Goal: Information Seeking & Learning: Learn about a topic

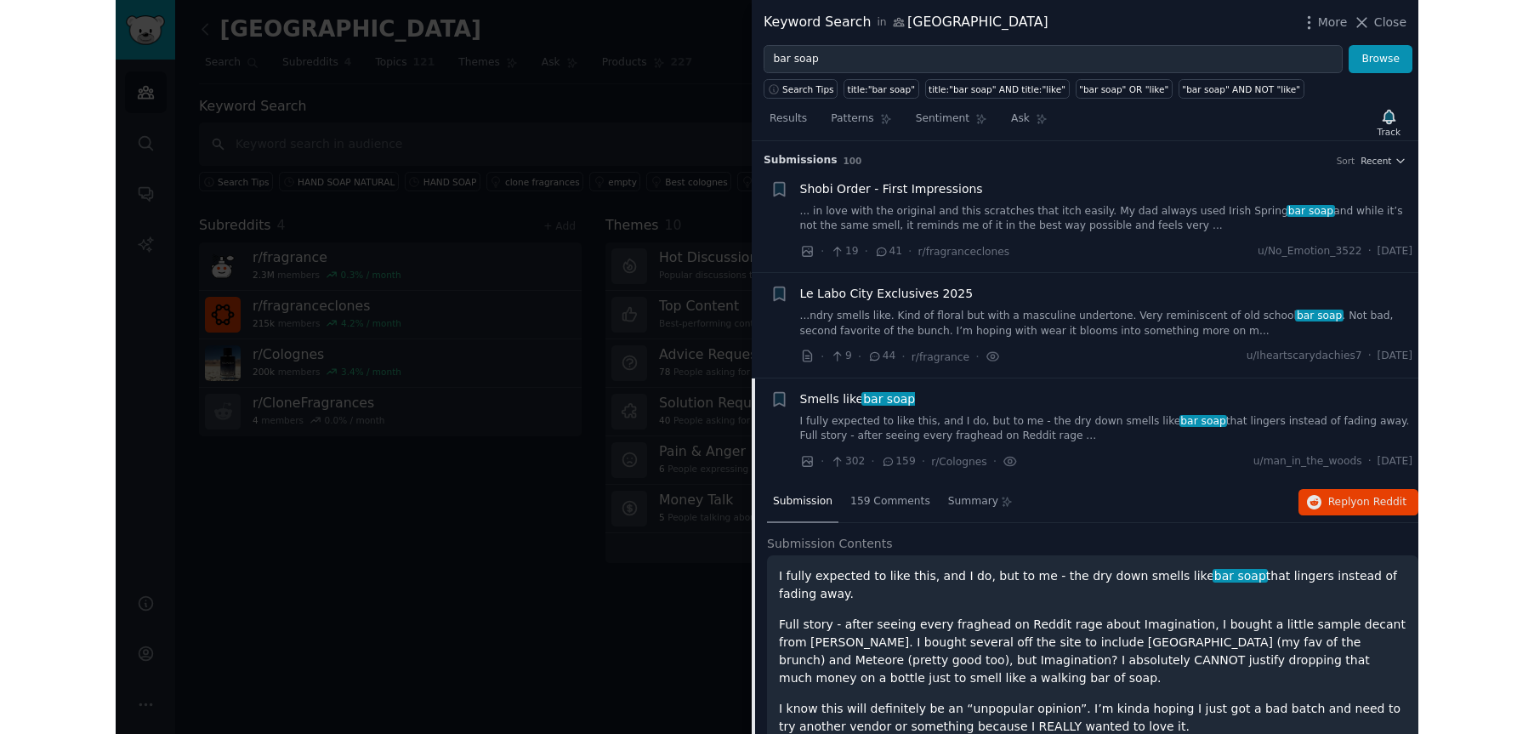
scroll to position [649, 0]
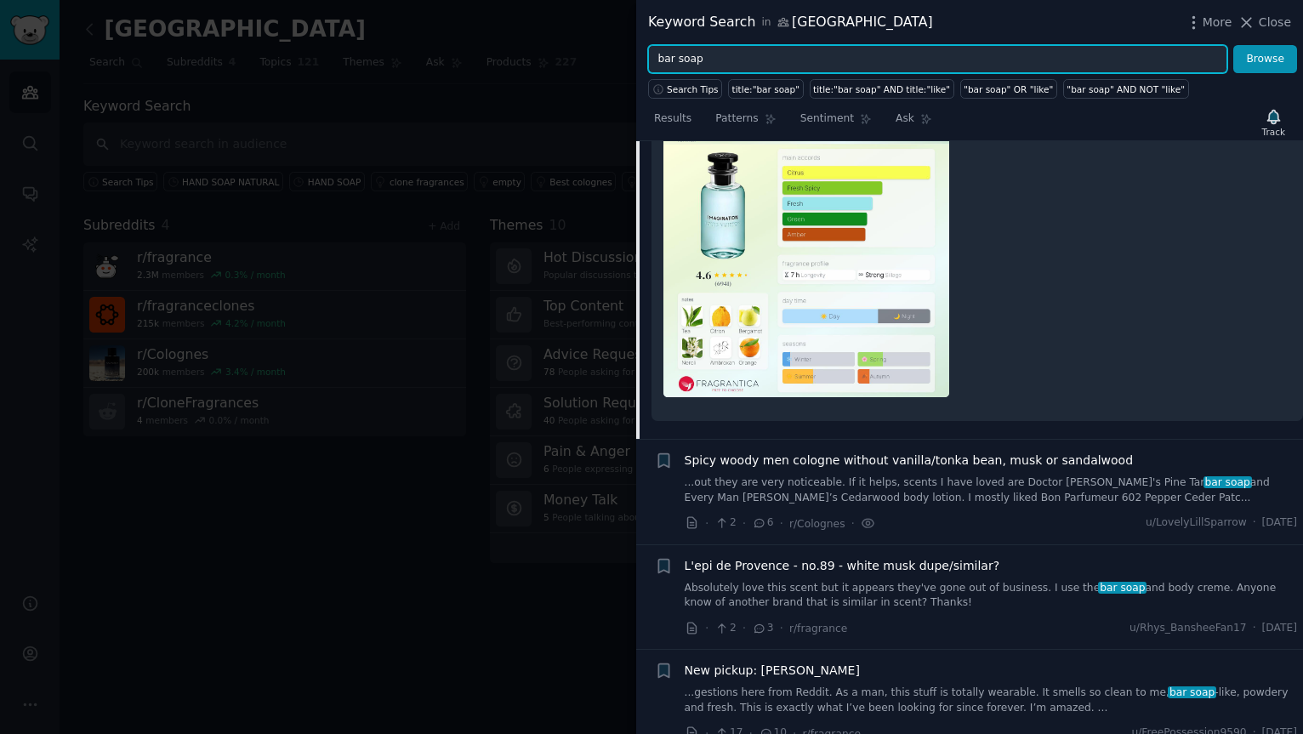
drag, startPoint x: 717, startPoint y: 58, endPoint x: 599, endPoint y: 57, distance: 117.3
click at [599, 57] on div "Keyword Search in [GEOGRAPHIC_DATA] More Close bar soap Browse Search Tips titl…" at bounding box center [651, 367] width 1303 height 734
type input "D"
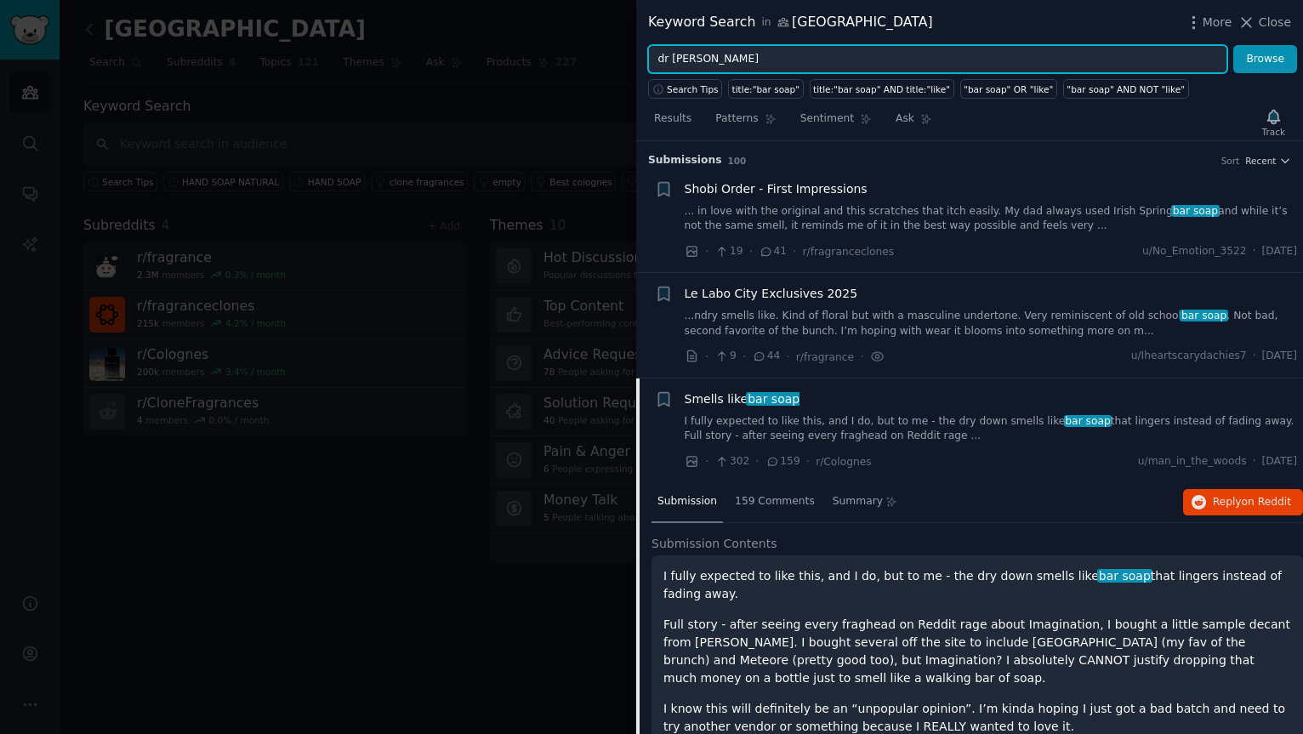
type input "dr [PERSON_NAME]"
click at [1233, 45] on button "Browse" at bounding box center [1265, 59] width 64 height 29
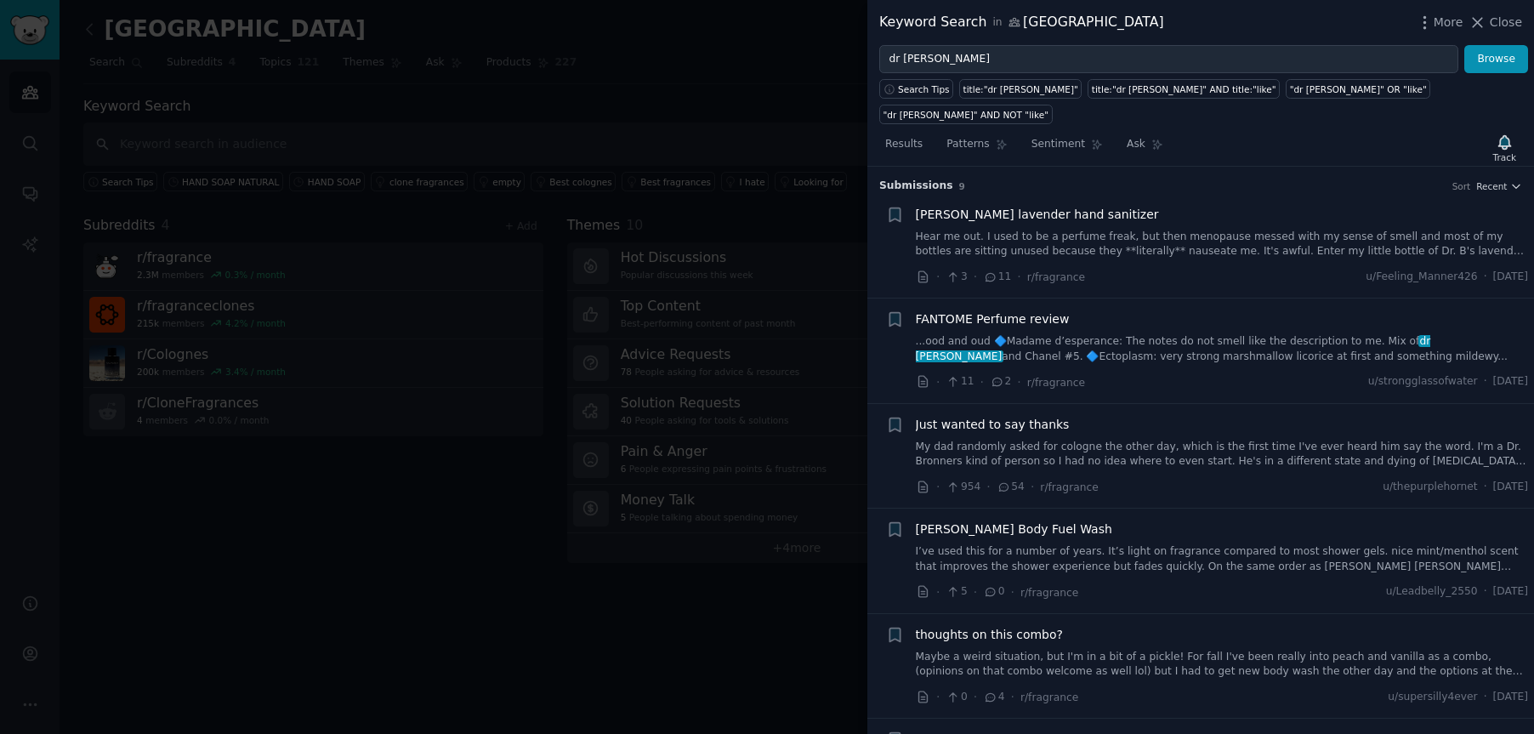
click at [1006, 310] on span "FANTOME Perfume review" at bounding box center [993, 319] width 154 height 18
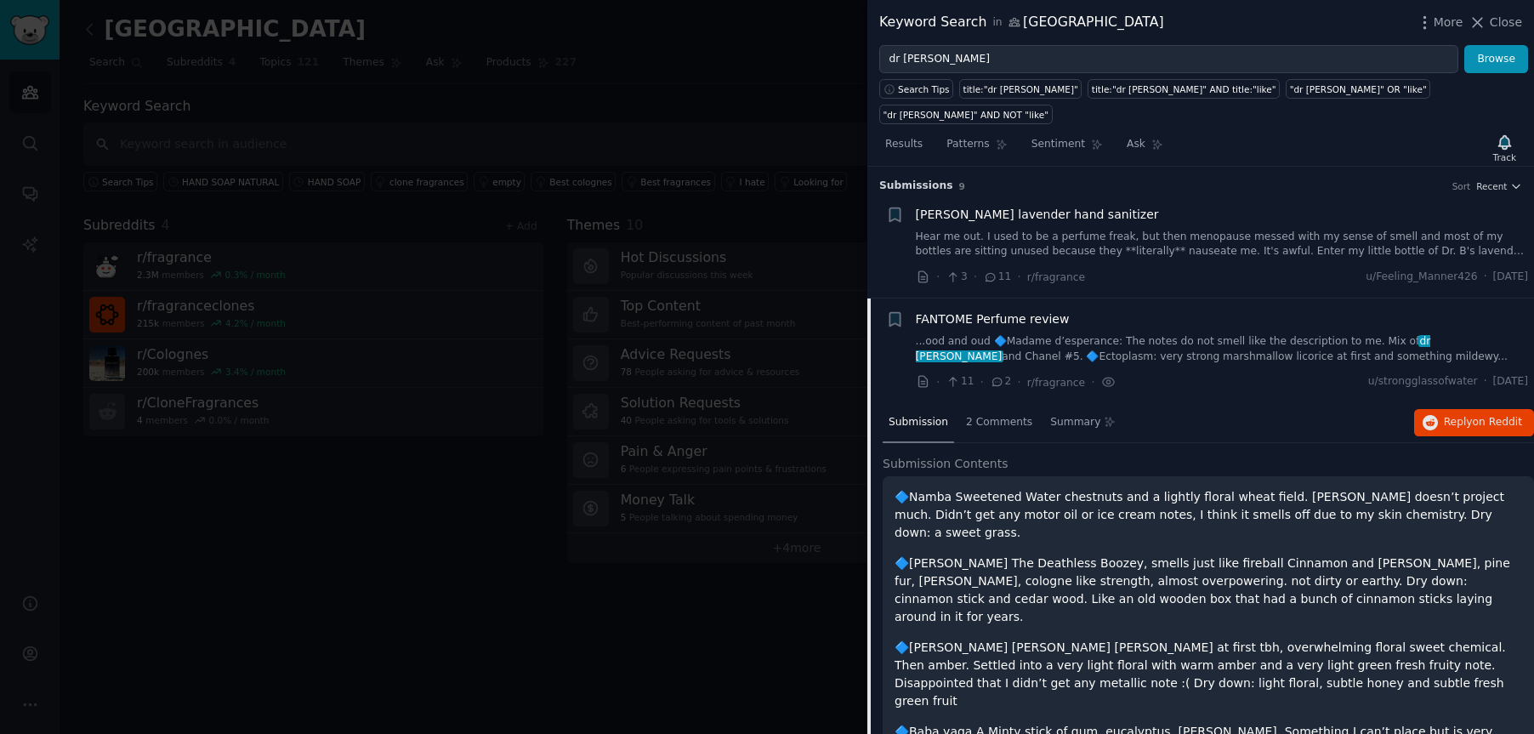
click at [1118, 236] on div "[PERSON_NAME] lavender hand sanitizer Hear me out. I used to be a perfume freak…" at bounding box center [1222, 246] width 613 height 81
click at [1076, 206] on div "[PERSON_NAME] lavender hand sanitizer Hear me out. I used to be a perfume freak…" at bounding box center [1222, 233] width 613 height 54
click at [1073, 206] on span "[PERSON_NAME] lavender hand sanitizer" at bounding box center [1037, 215] width 243 height 18
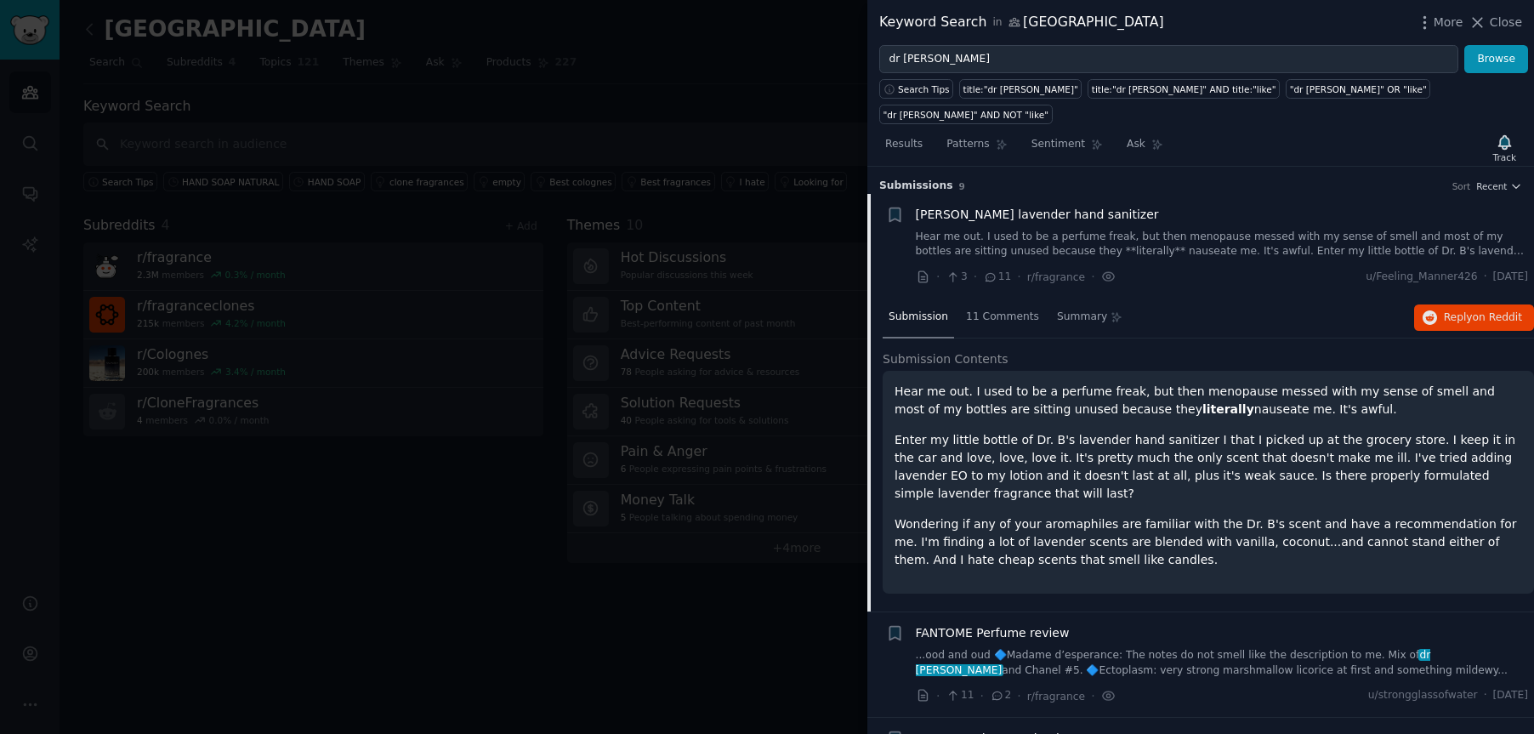
scroll to position [26, 0]
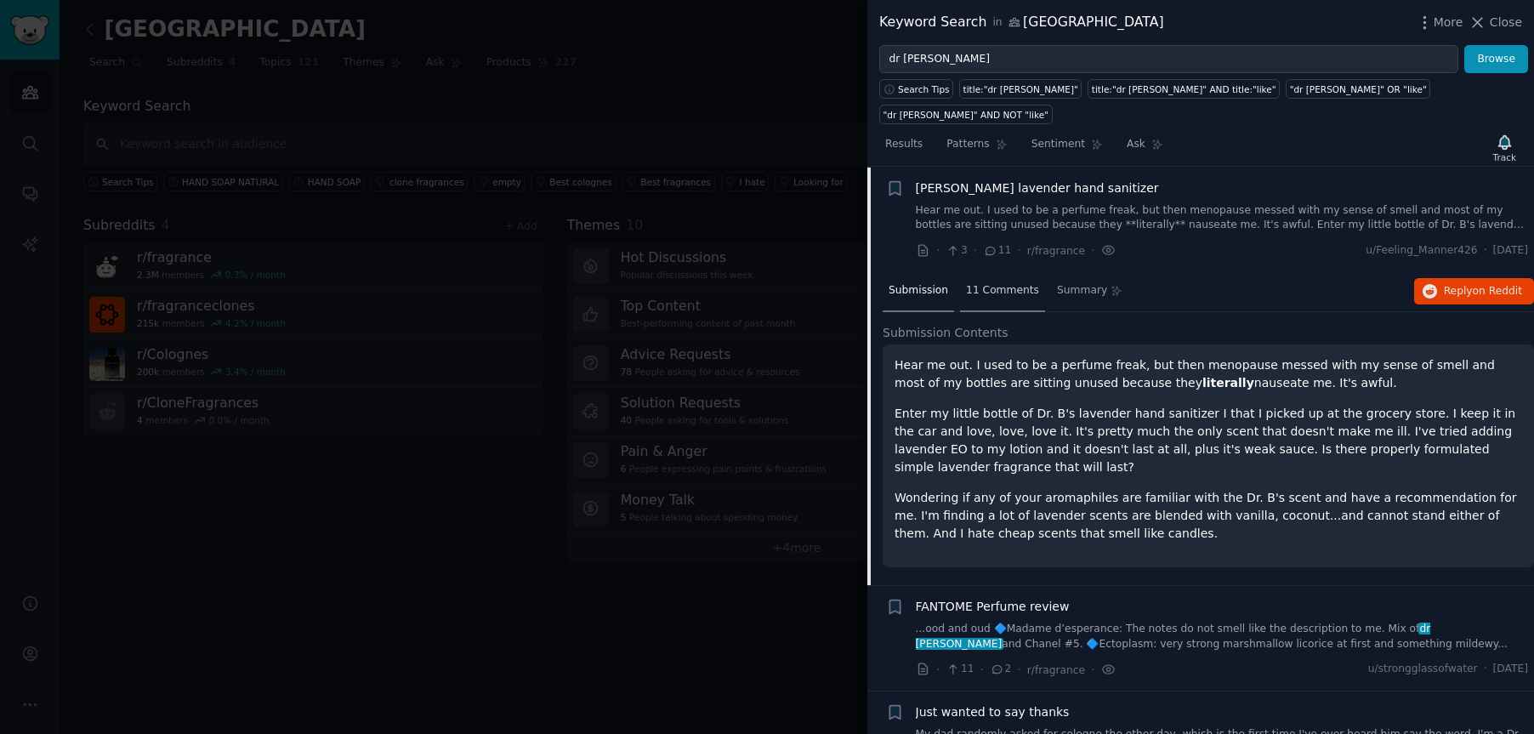
click at [999, 283] on span "11 Comments" at bounding box center [1002, 290] width 73 height 15
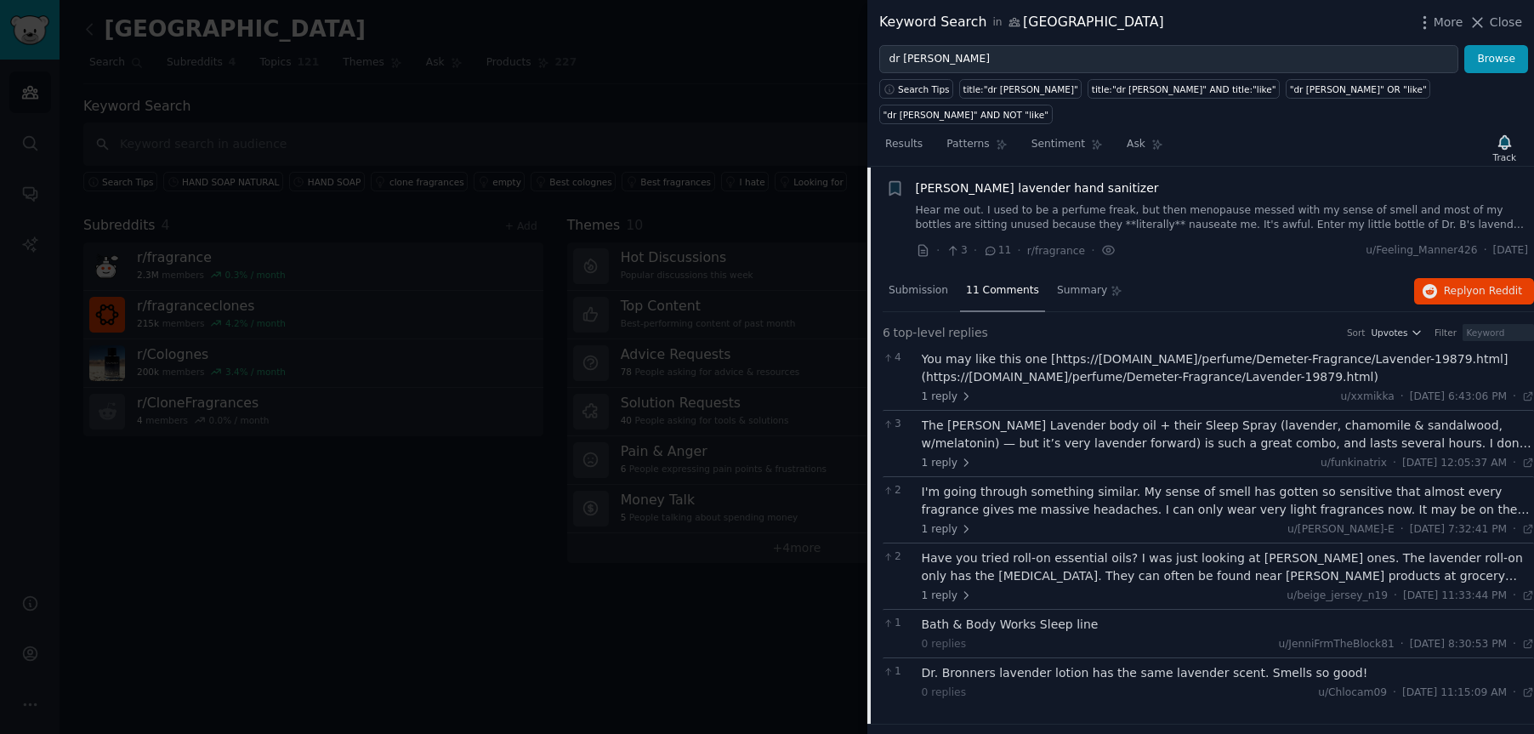
scroll to position [0, 0]
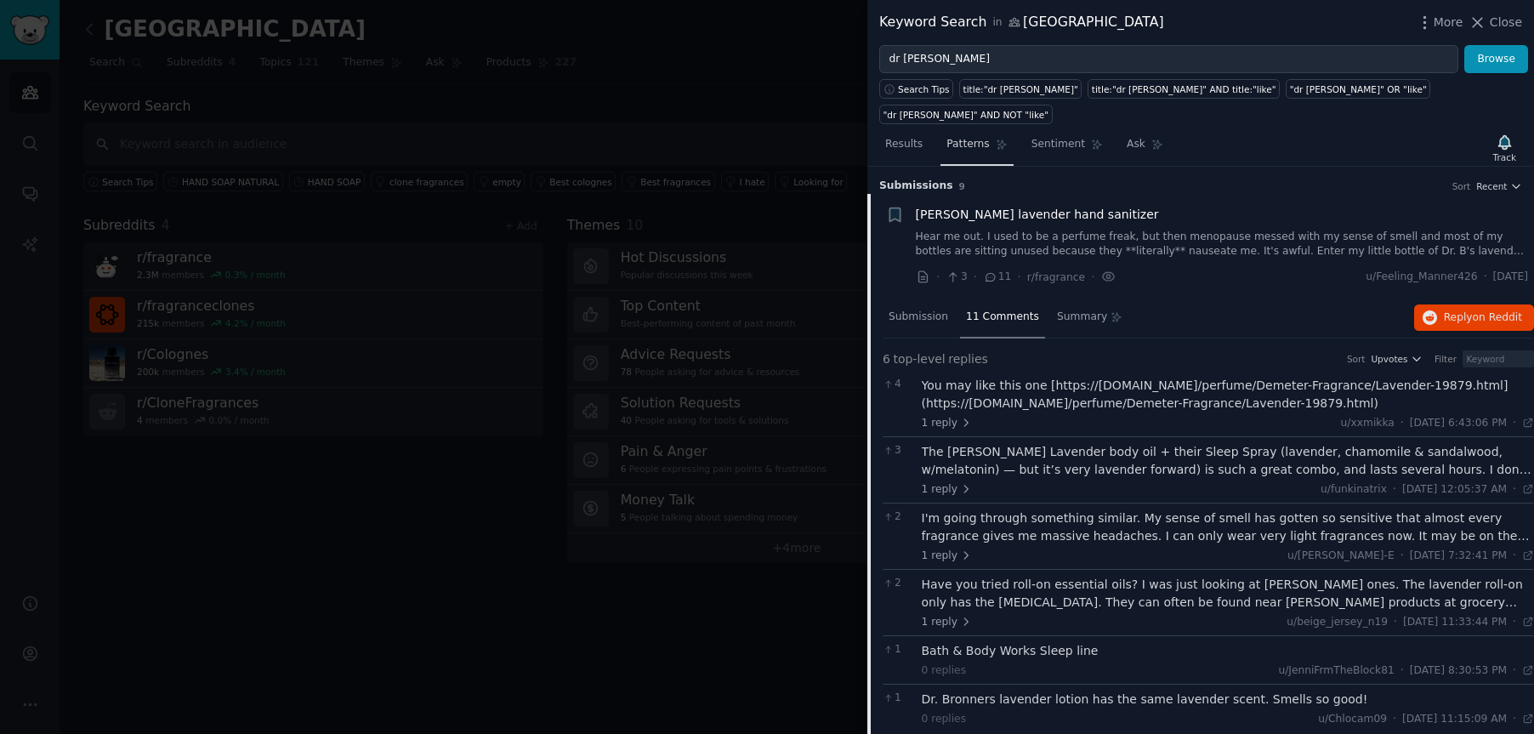
click at [980, 137] on span "Patterns" at bounding box center [967, 144] width 43 height 15
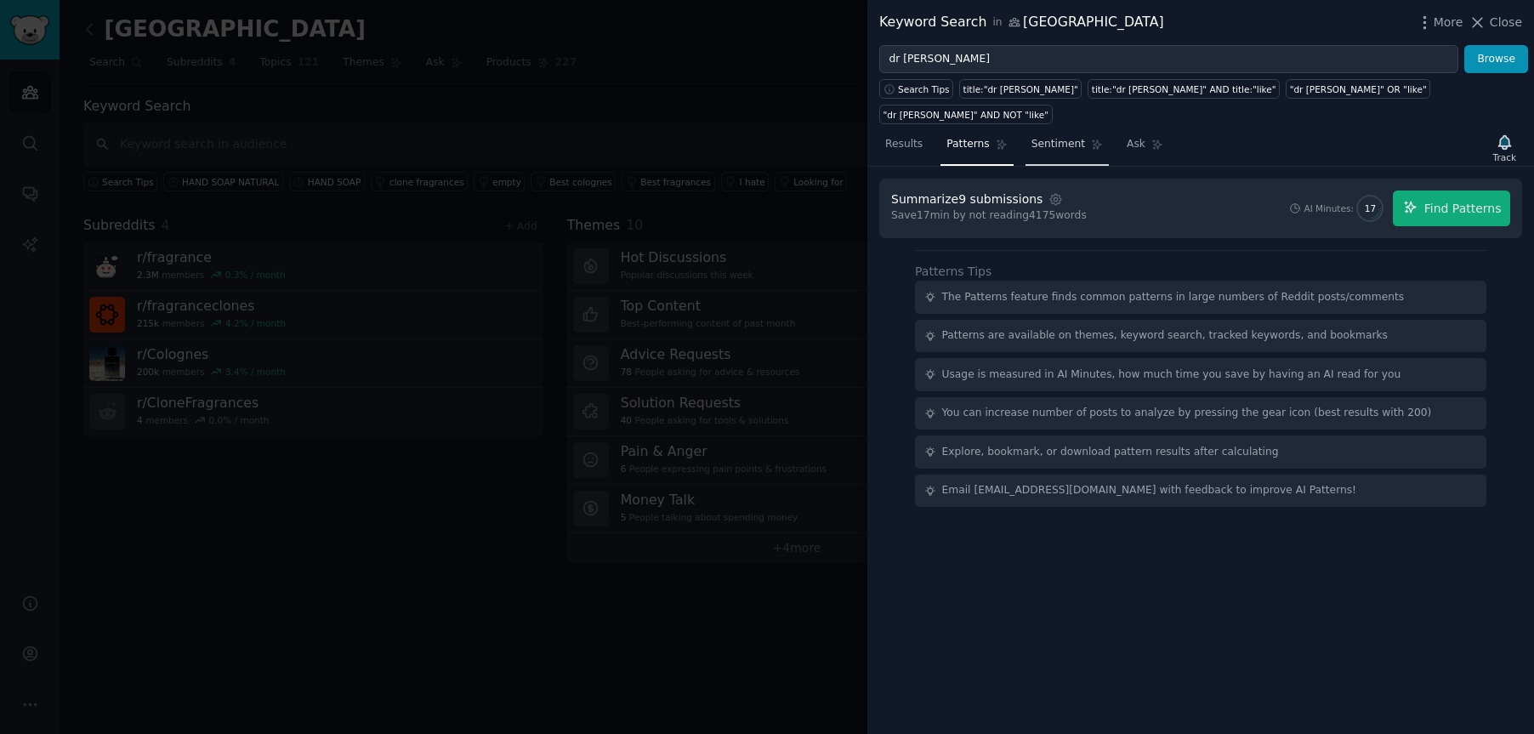
click at [1042, 137] on span "Sentiment" at bounding box center [1058, 144] width 54 height 15
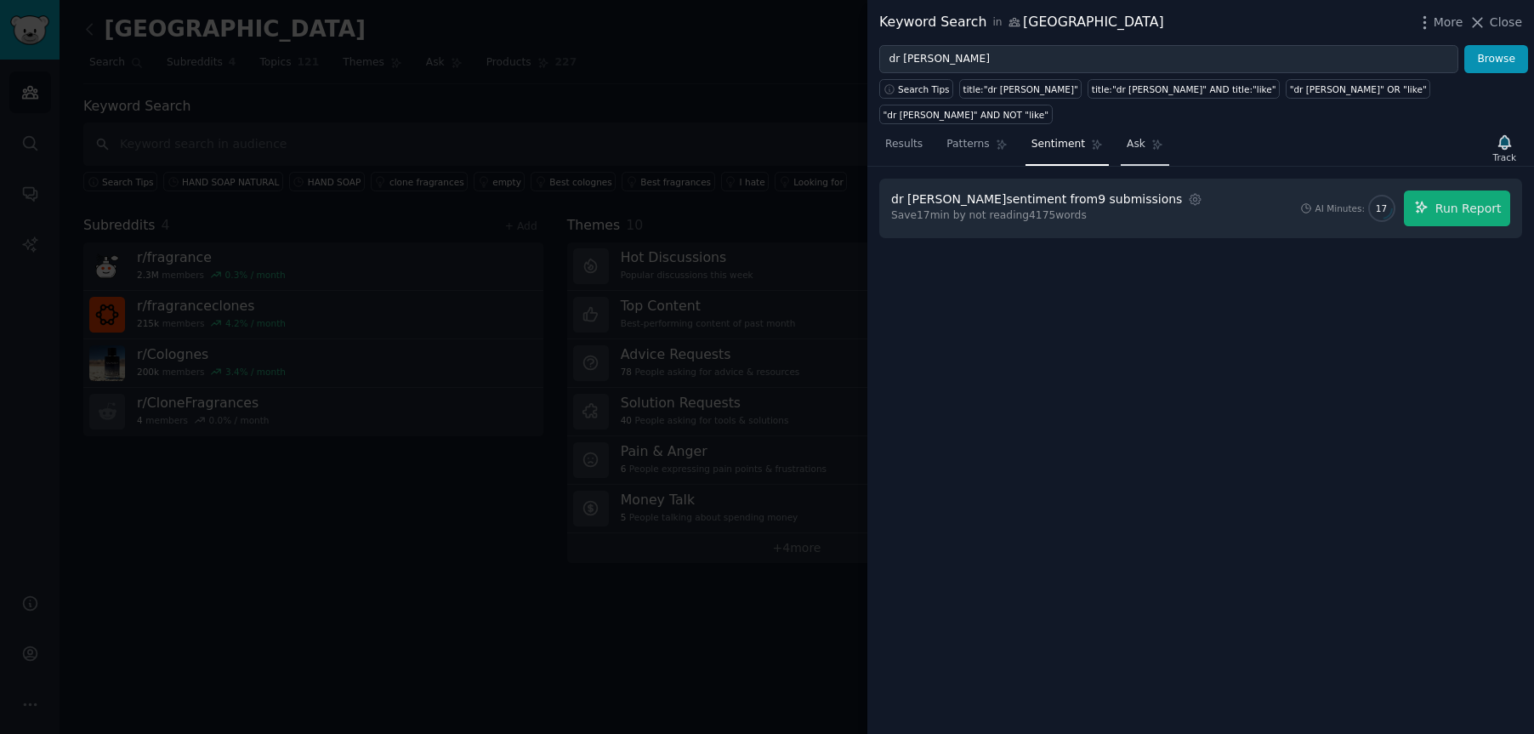
click at [1132, 137] on span "Ask" at bounding box center [1136, 144] width 19 height 15
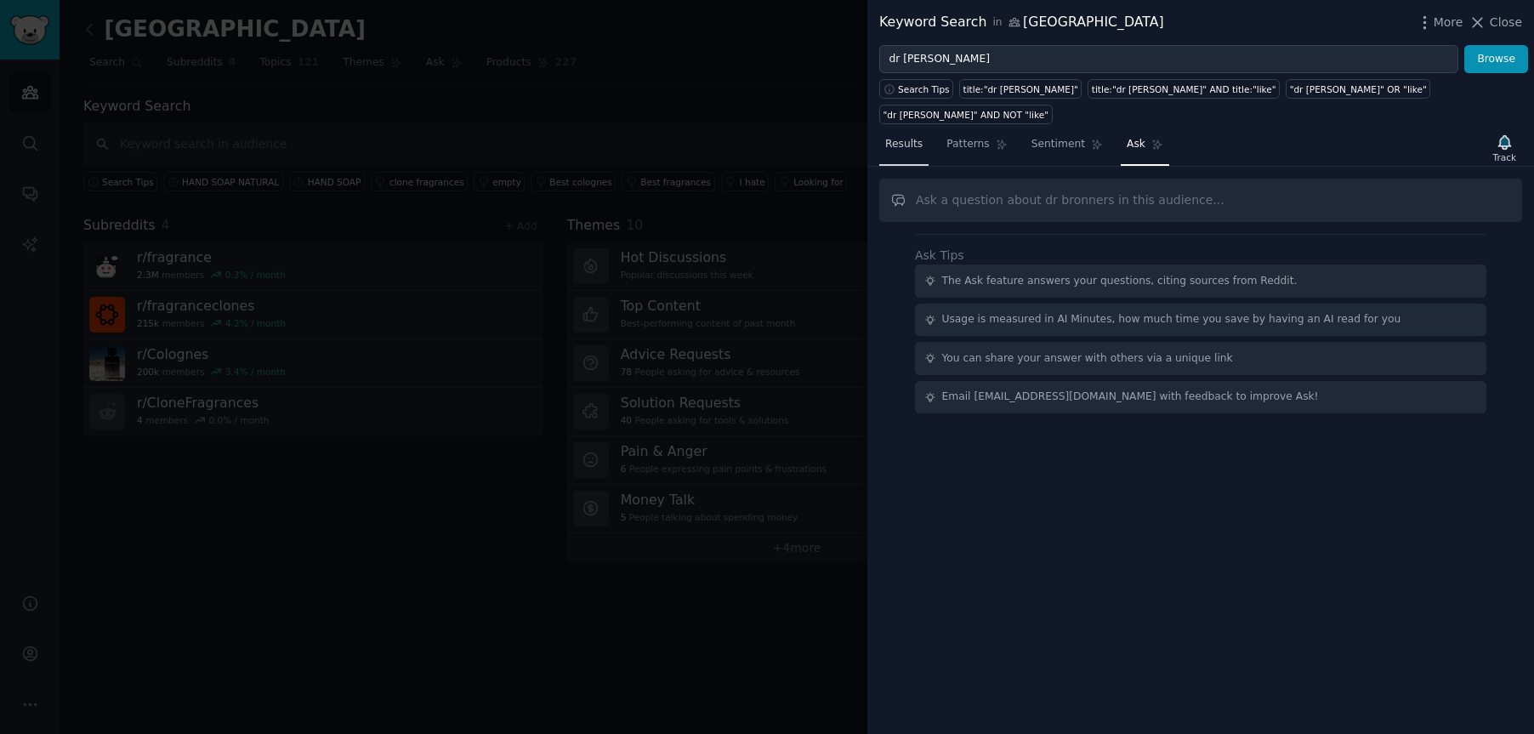
click at [905, 137] on span "Results" at bounding box center [903, 144] width 37 height 15
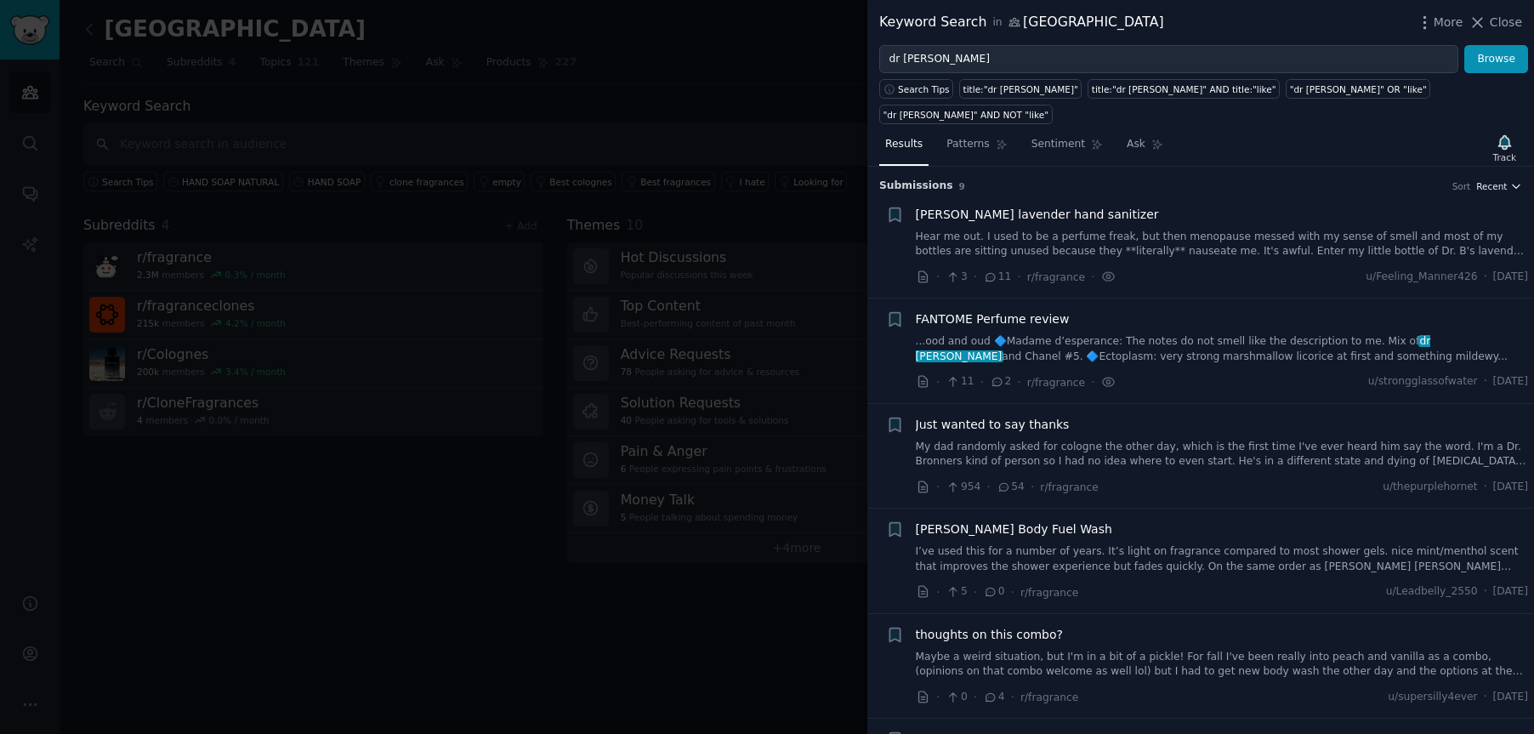
click at [1302, 180] on span "Recent" at bounding box center [1491, 186] width 31 height 12
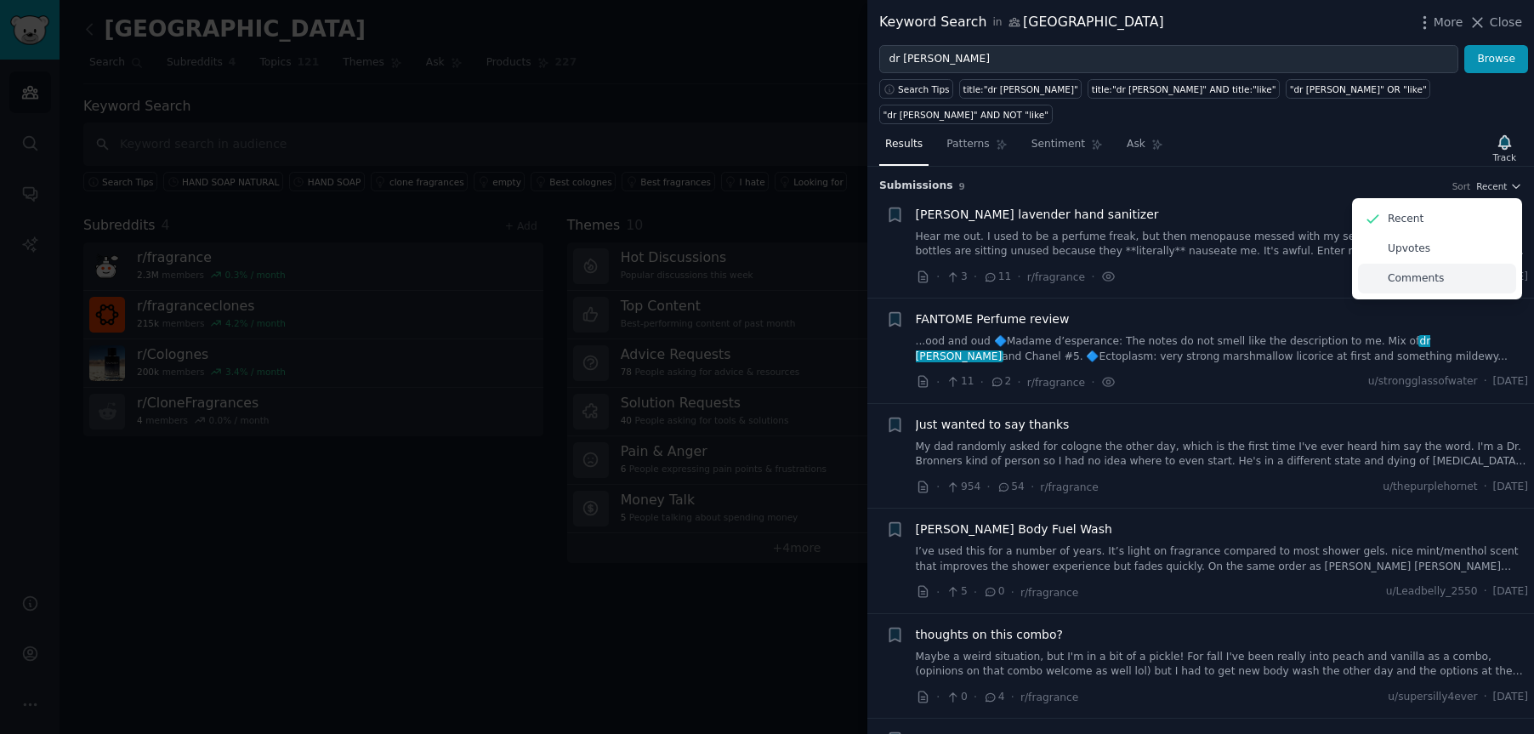
click at [1302, 271] on p "Comments" at bounding box center [1416, 278] width 56 height 15
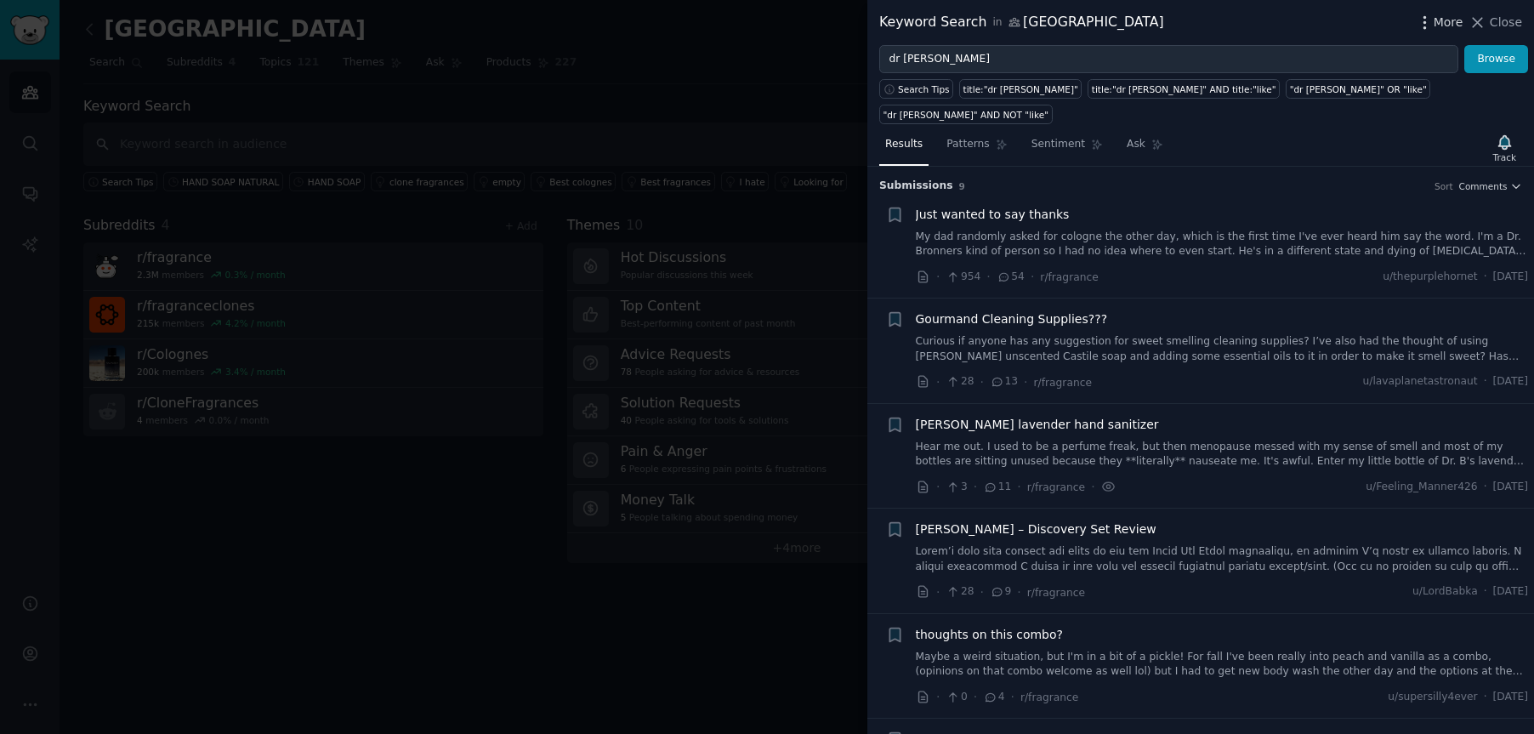
click at [1302, 20] on span "More" at bounding box center [1448, 23] width 30 height 18
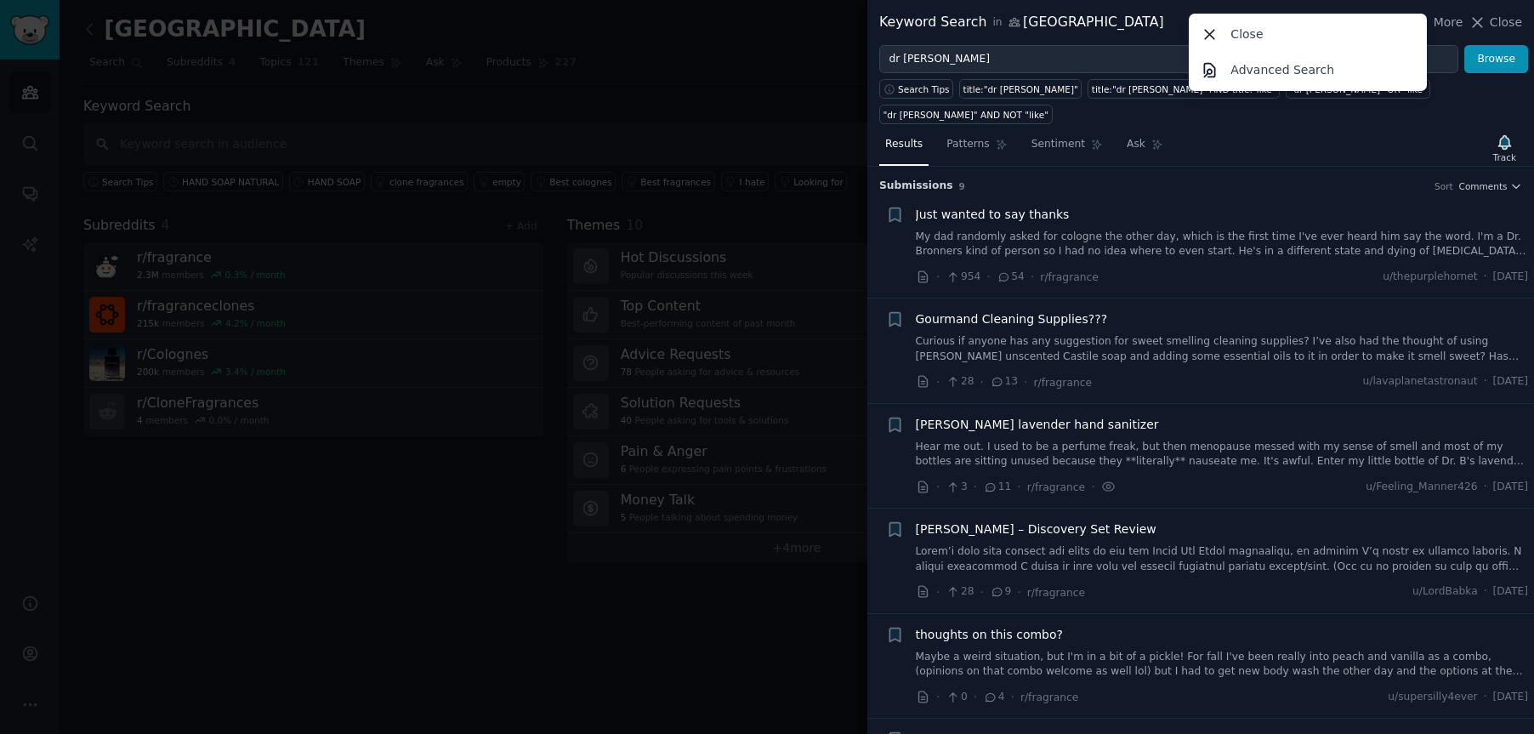
click at [1302, 179] on h3 "Submission s 9 Sort Comments" at bounding box center [1200, 186] width 643 height 15
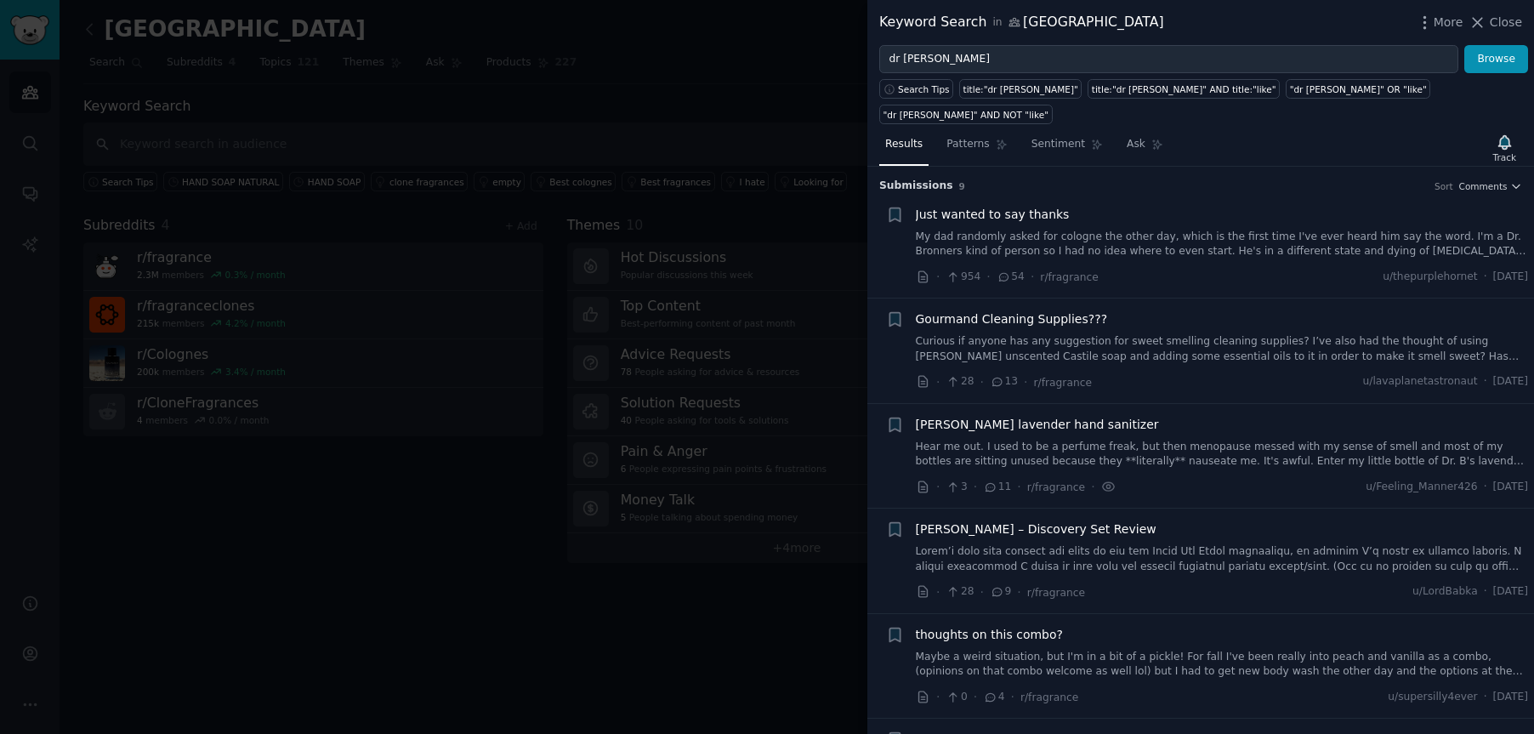
click at [963, 206] on span "Just wanted to say thanks" at bounding box center [993, 215] width 154 height 18
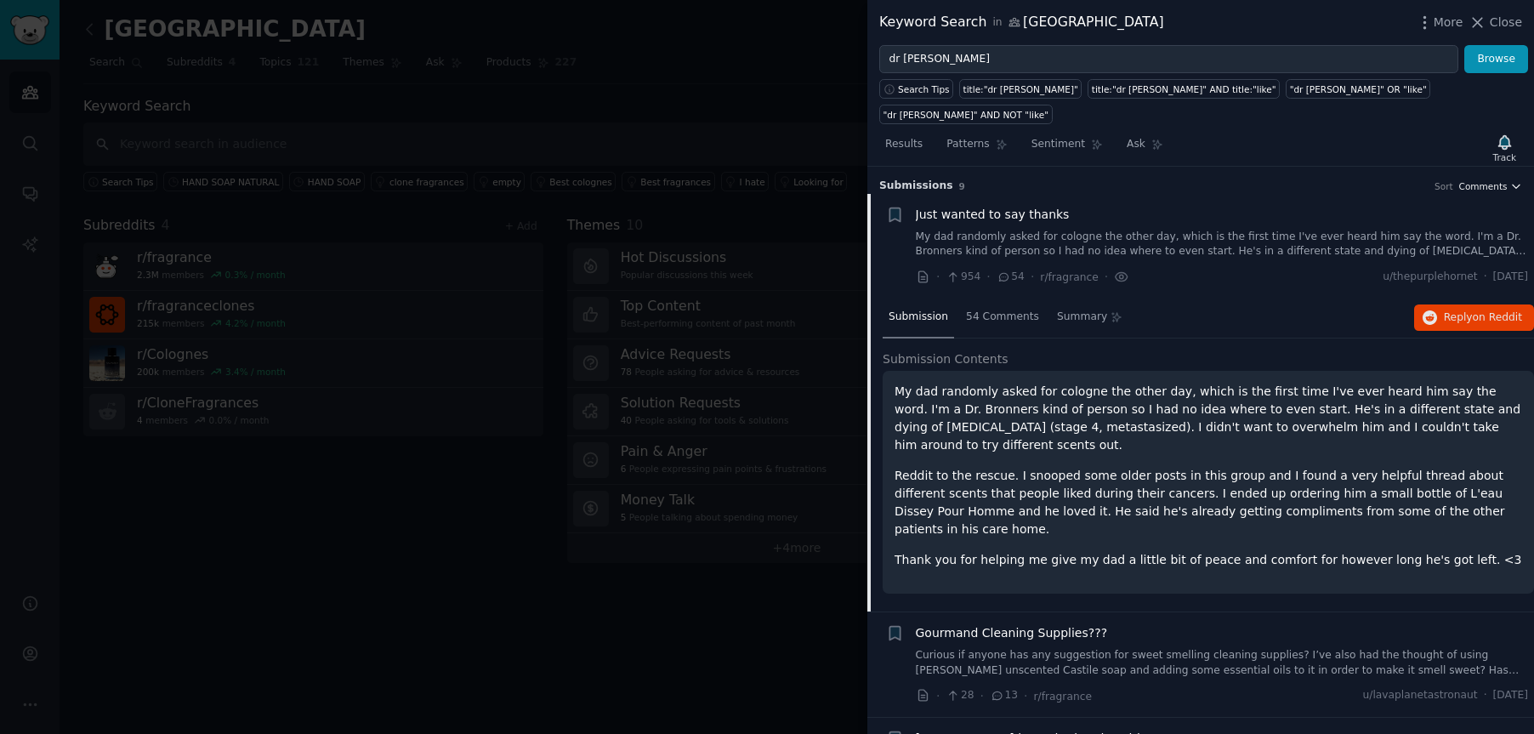
click at [1302, 180] on span "Comments" at bounding box center [1483, 186] width 48 height 12
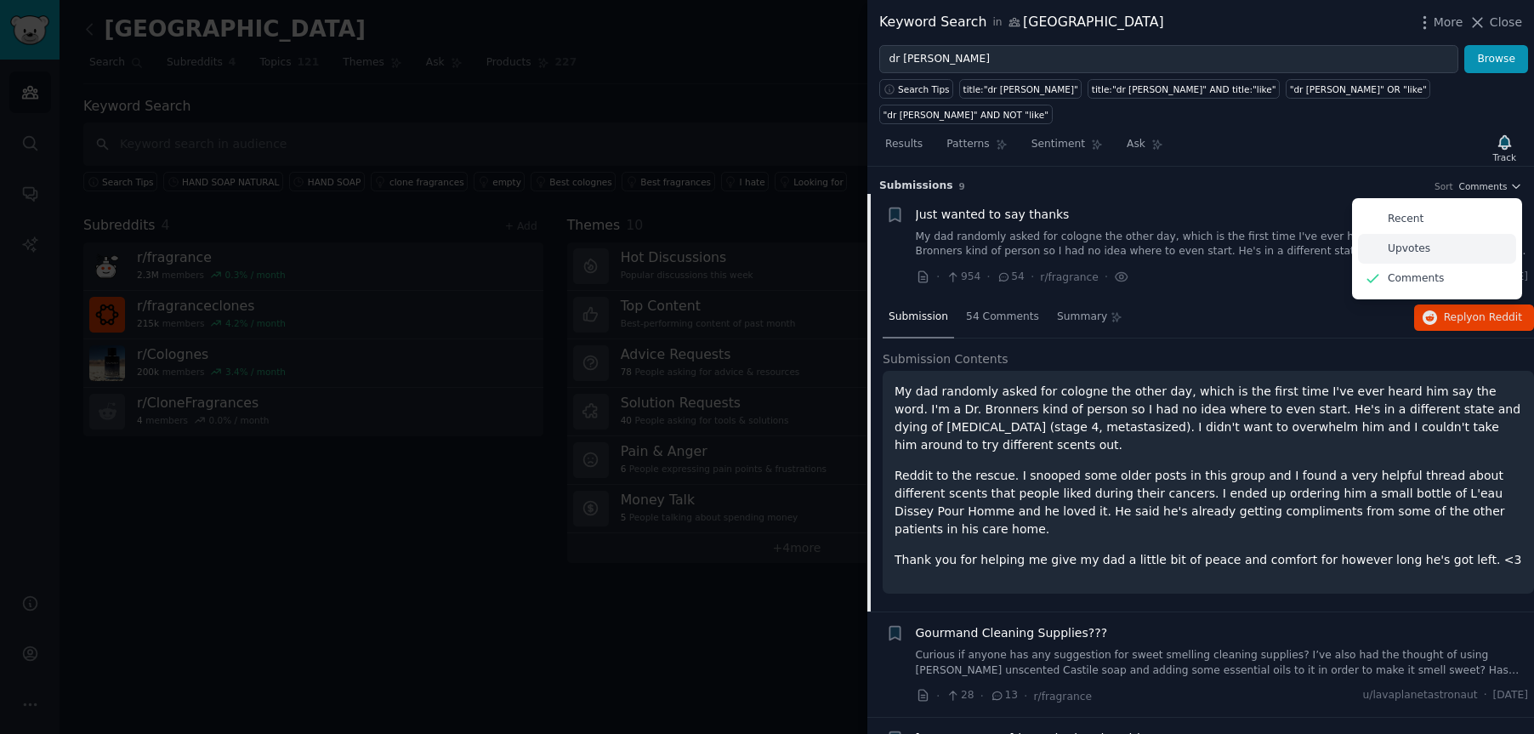
click at [1302, 241] on p "Upvotes" at bounding box center [1409, 248] width 43 height 15
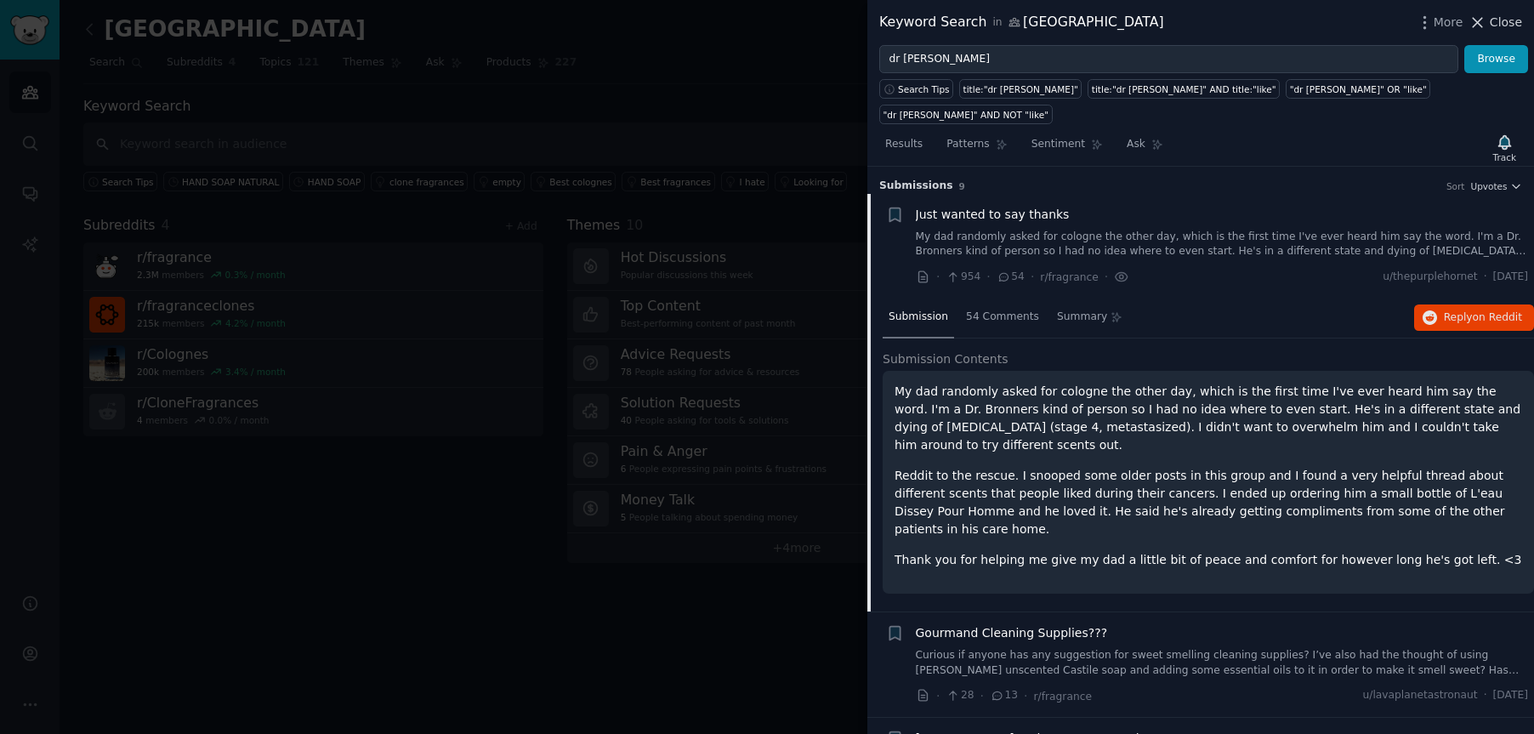
click at [1302, 20] on icon at bounding box center [1477, 22] width 9 height 9
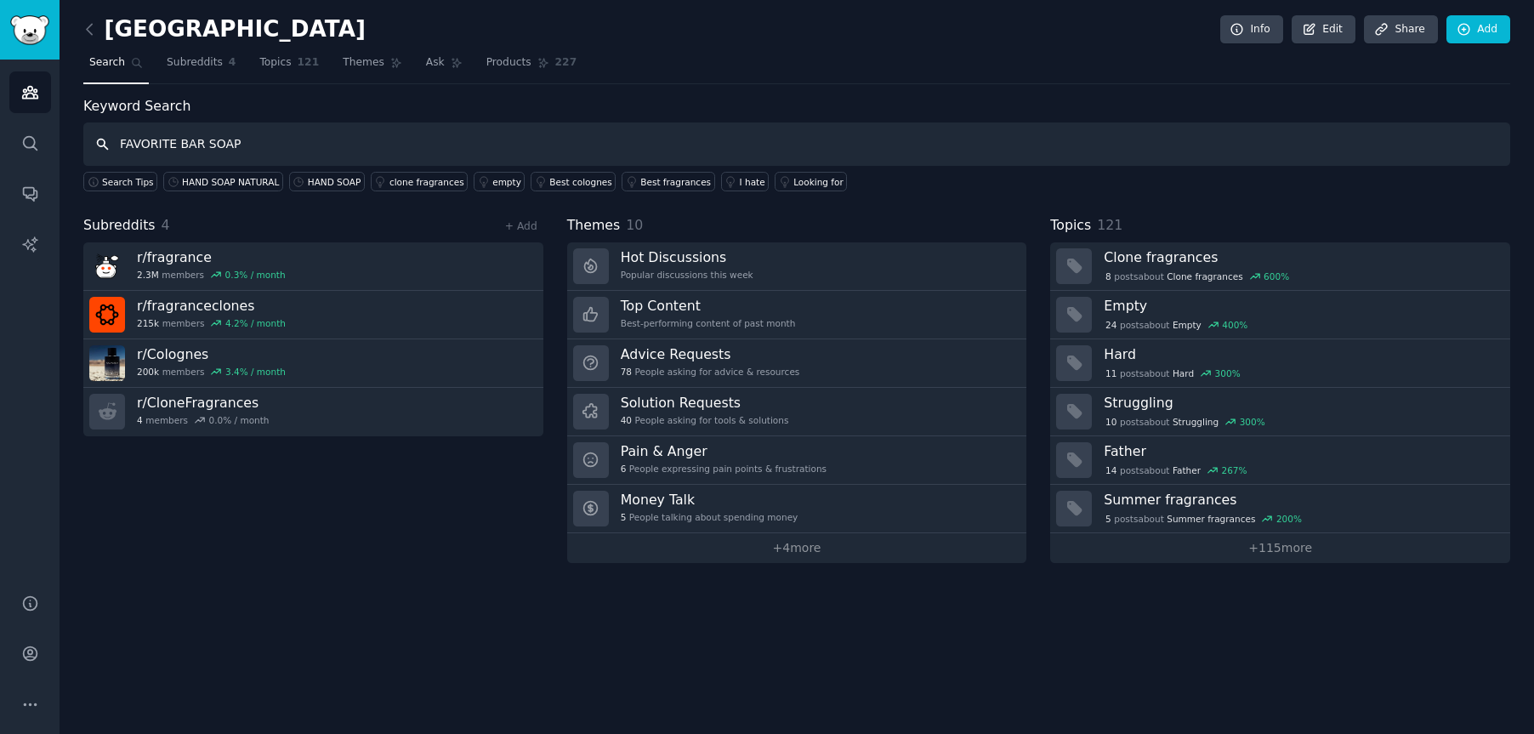
type input "FAVORITE BAR SOAP"
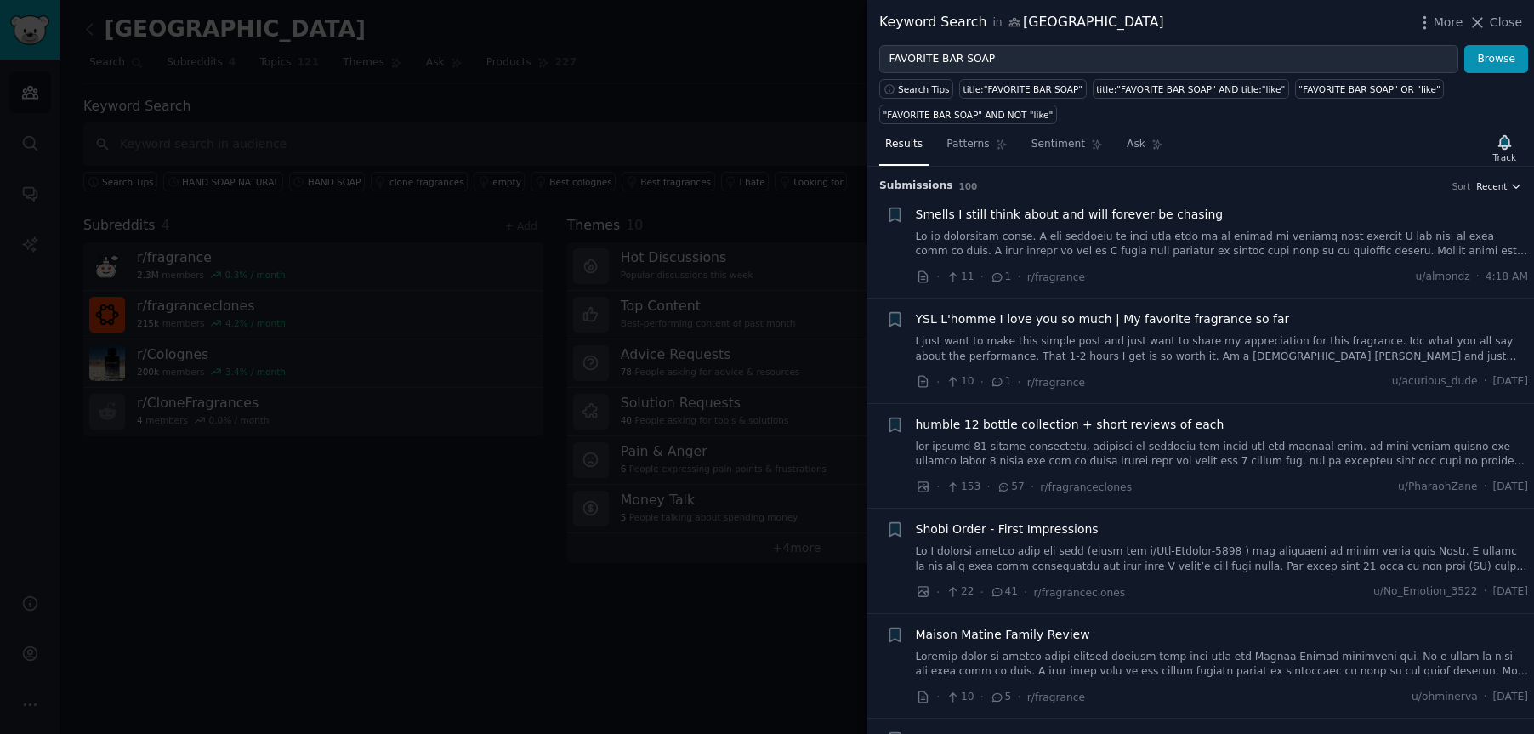
click at [1302, 187] on icon "button" at bounding box center [1516, 186] width 12 height 12
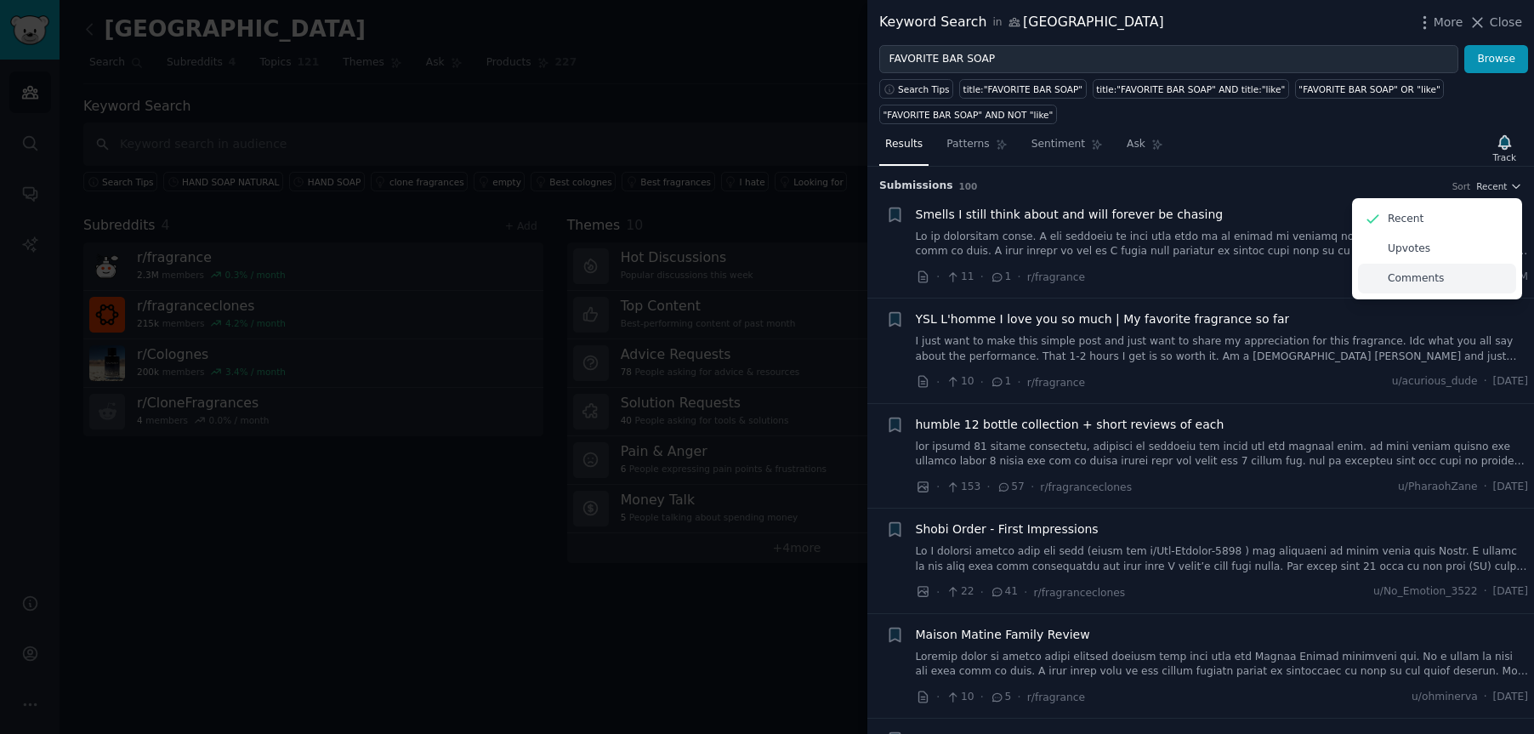
click at [1302, 281] on p "Comments" at bounding box center [1416, 278] width 56 height 15
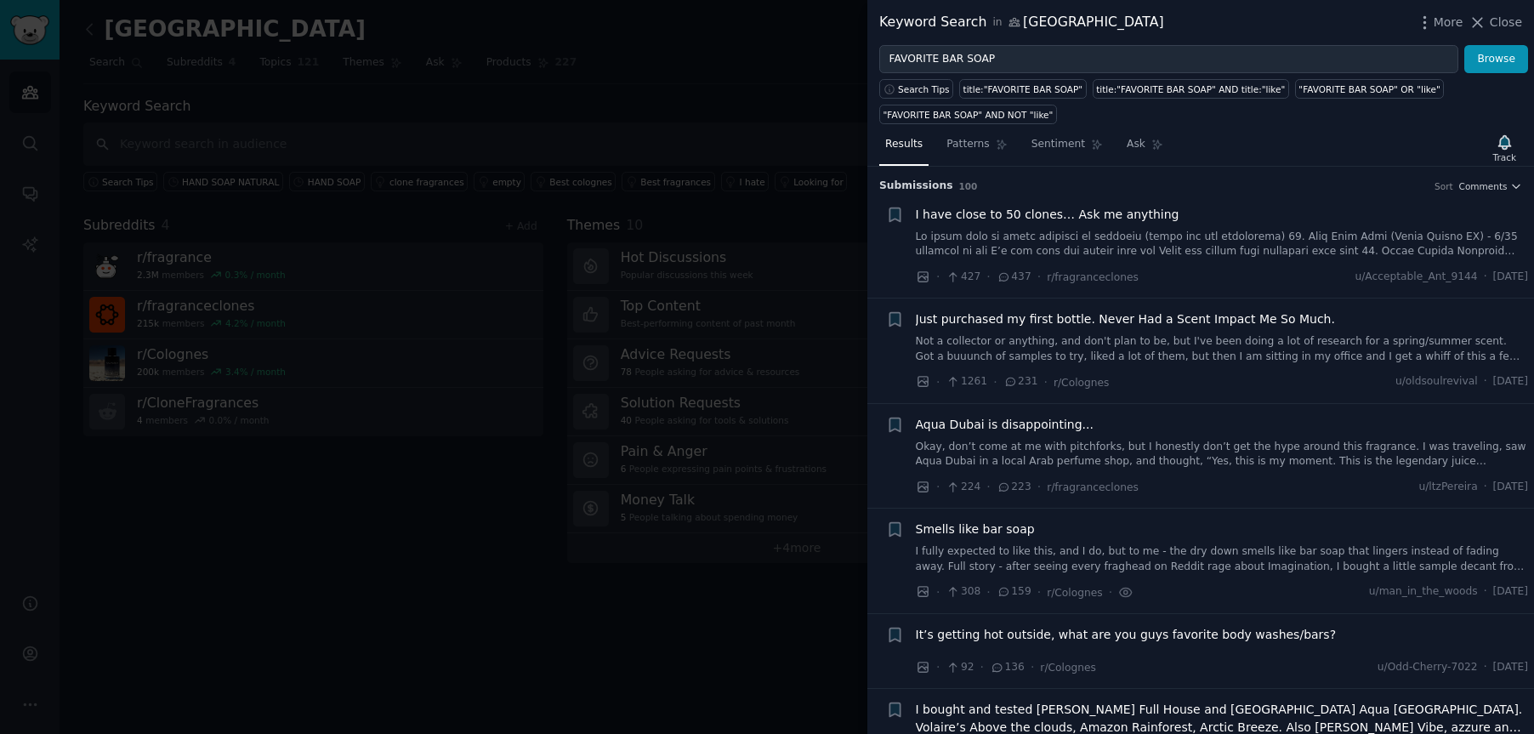
click at [1093, 214] on span "I have close to 50 clones… Ask me anything" at bounding box center [1048, 215] width 264 height 18
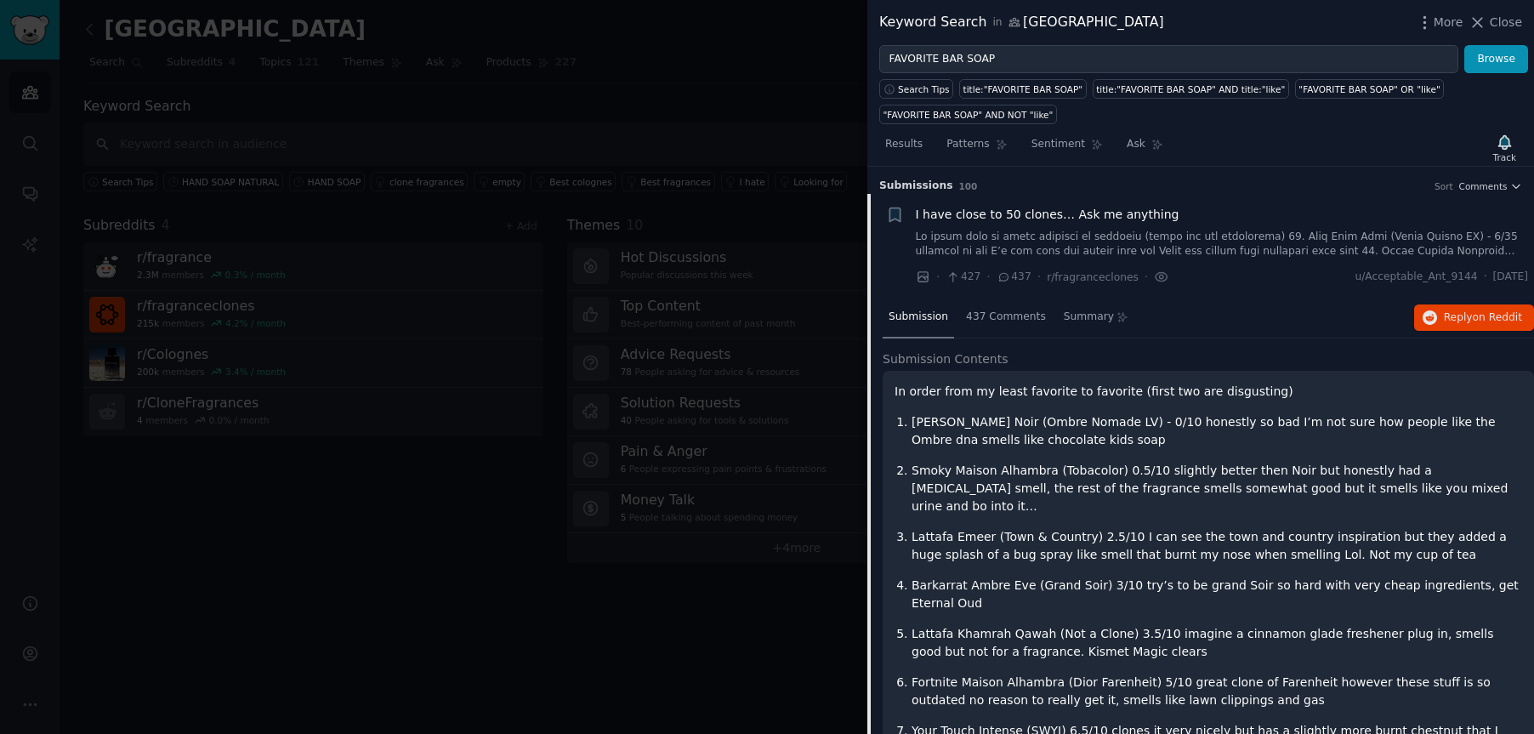
click at [1252, 207] on div "I have close to 50 clones… Ask me anything" at bounding box center [1222, 215] width 613 height 18
click at [1302, 190] on span "Comments" at bounding box center [1483, 186] width 48 height 12
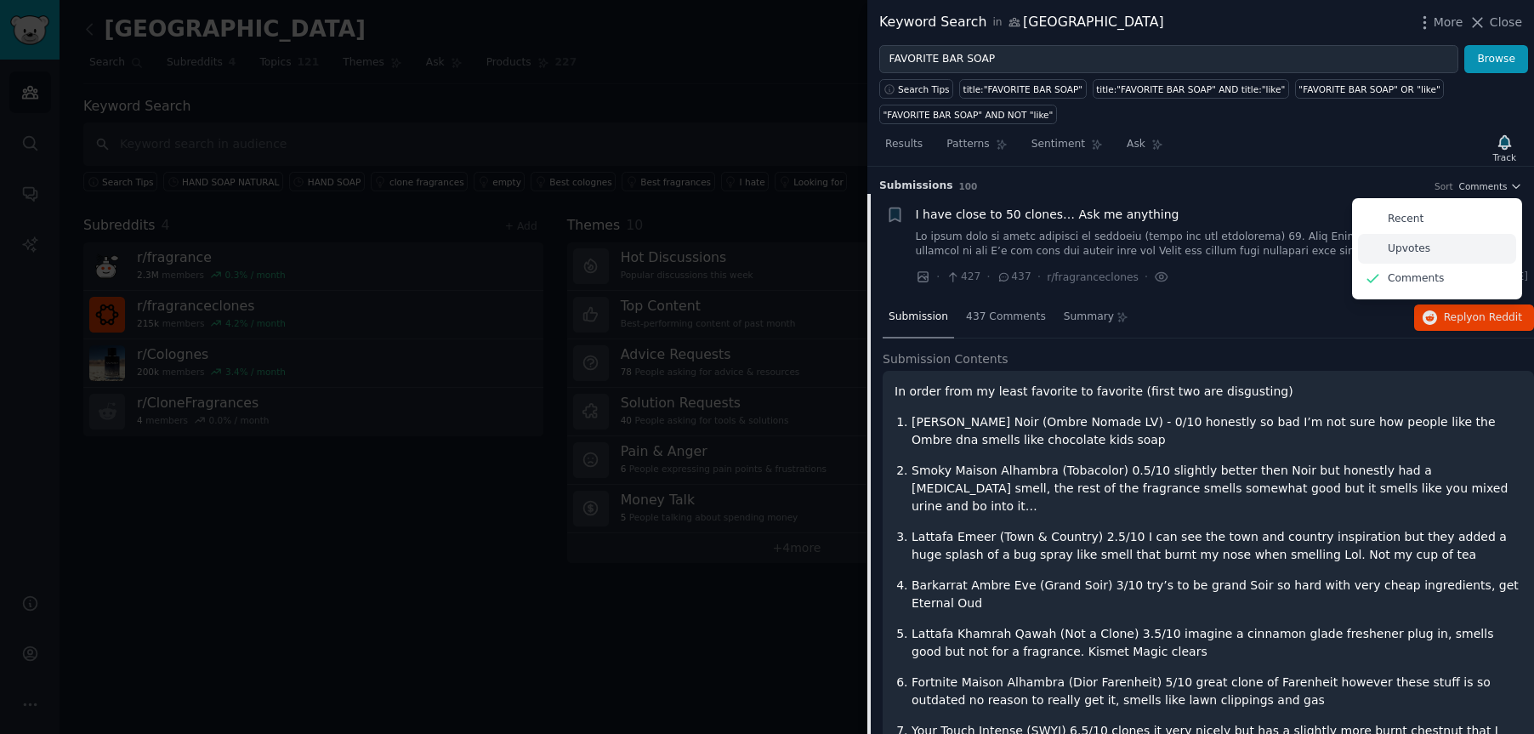
click at [1302, 247] on p "Upvotes" at bounding box center [1409, 248] width 43 height 15
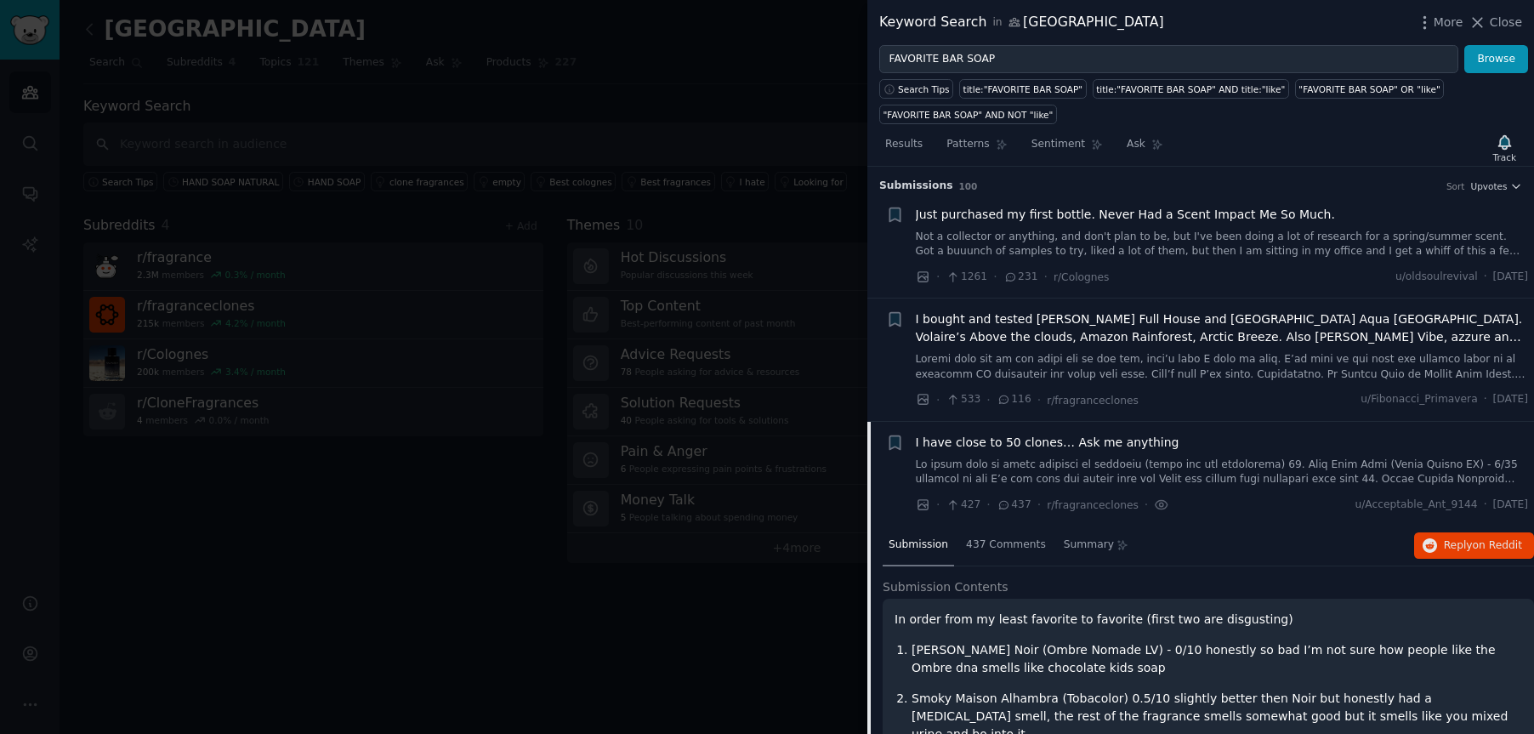
click at [1200, 213] on span "Just purchased my first bottle. Never Had a Scent Impact Me So Much." at bounding box center [1125, 215] width 419 height 18
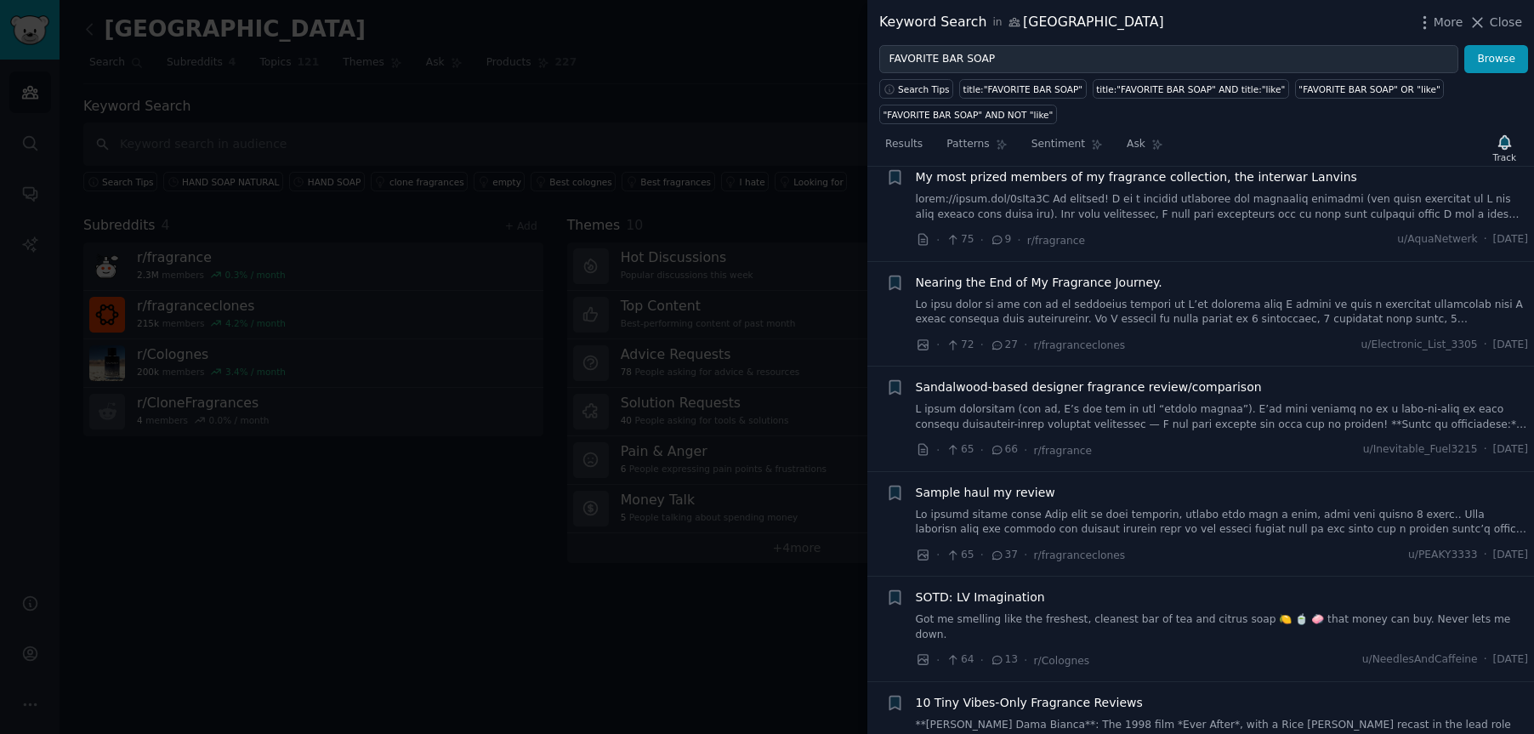
scroll to position [2973, 0]
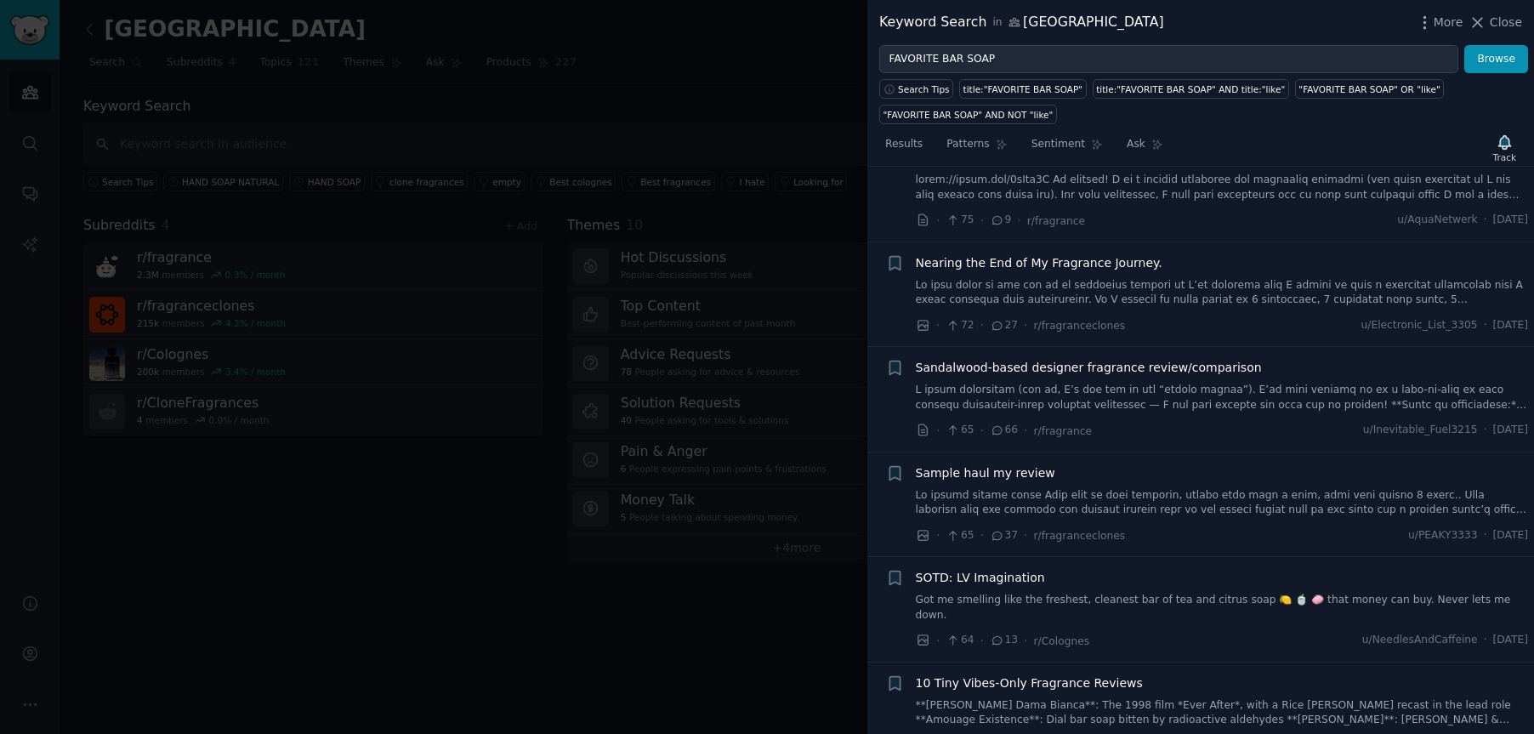
click at [1133, 359] on span "Sandalwood-based designer fragrance review/comparison" at bounding box center [1089, 368] width 346 height 18
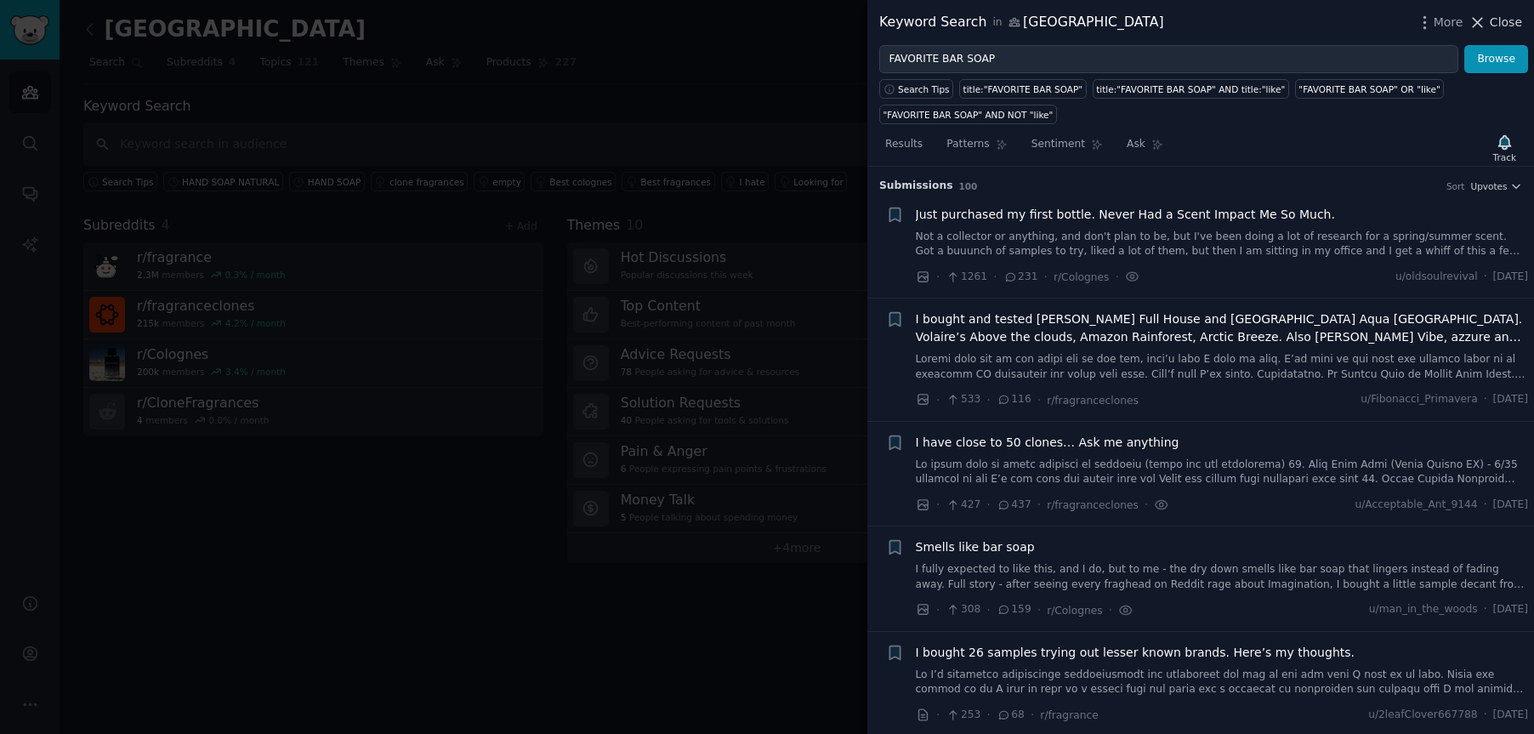
click at [1302, 19] on icon at bounding box center [1477, 22] width 9 height 9
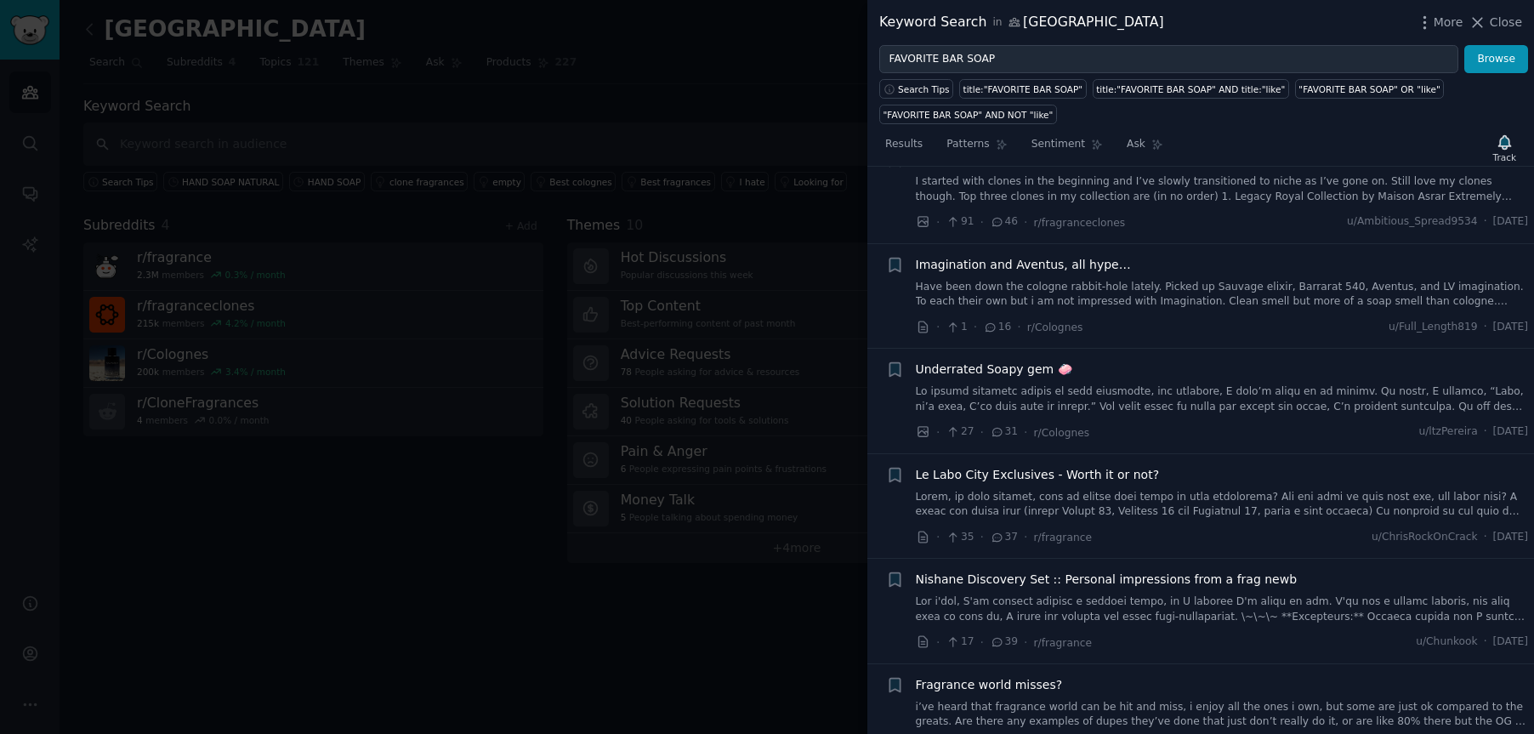
scroll to position [585, 0]
click at [508, 586] on div at bounding box center [767, 367] width 1534 height 734
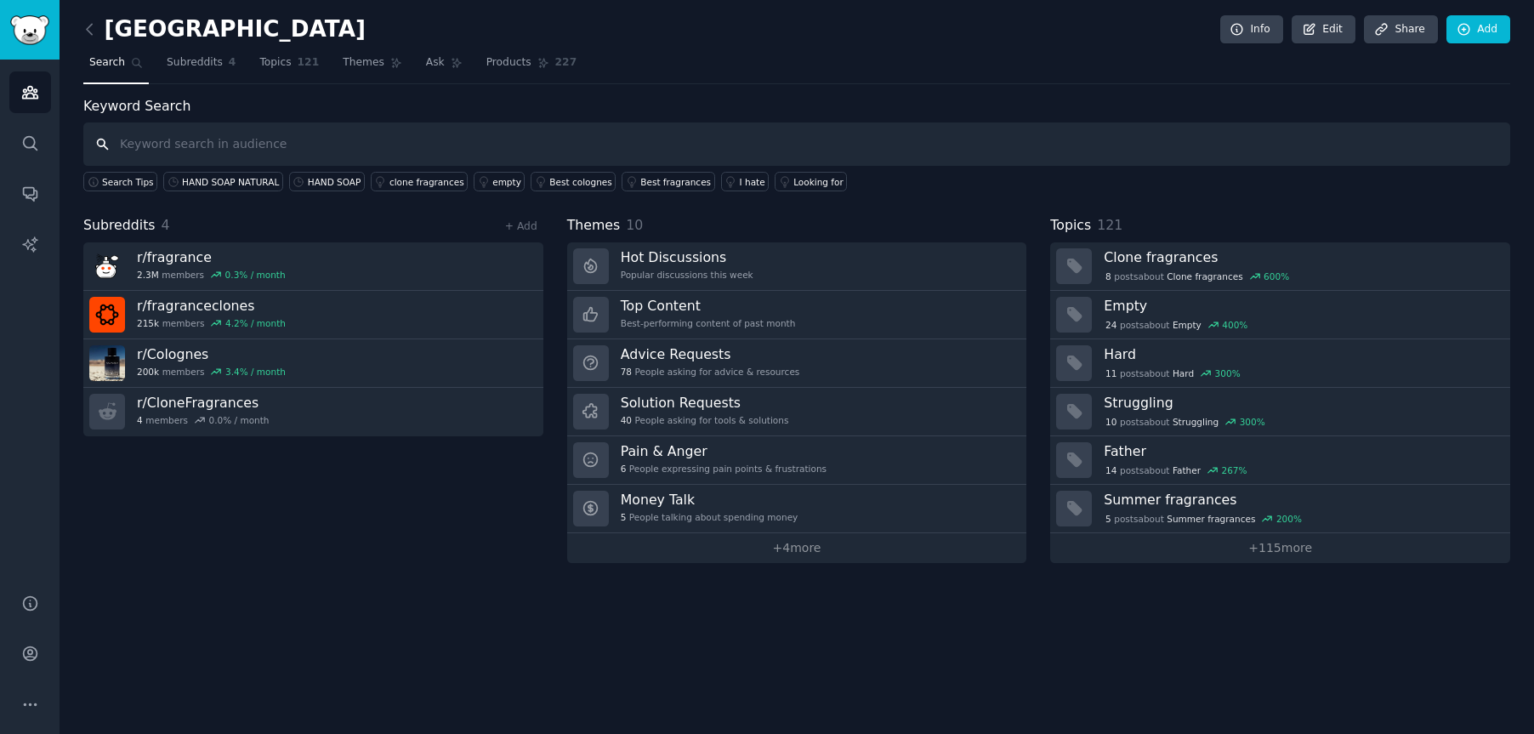
click at [220, 139] on input "text" at bounding box center [796, 143] width 1427 height 43
type input "[PERSON_NAME]"
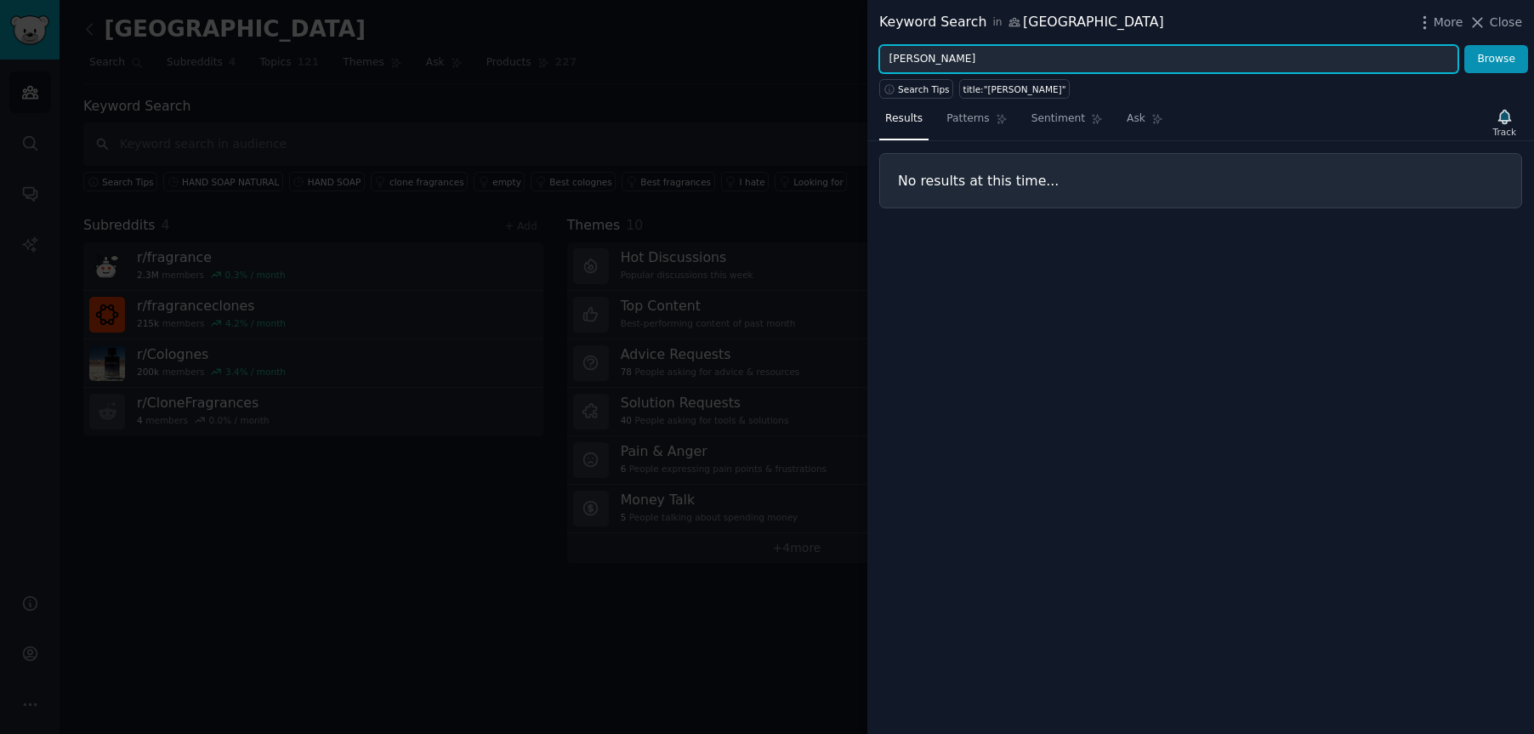
click at [945, 57] on input "[PERSON_NAME]" at bounding box center [1168, 59] width 579 height 29
type input "[PERSON_NAME]"
click at [1302, 45] on button "Browse" at bounding box center [1496, 59] width 64 height 29
drag, startPoint x: 959, startPoint y: 54, endPoint x: 881, endPoint y: 58, distance: 78.3
click at [881, 58] on input "[PERSON_NAME]" at bounding box center [1168, 59] width 579 height 29
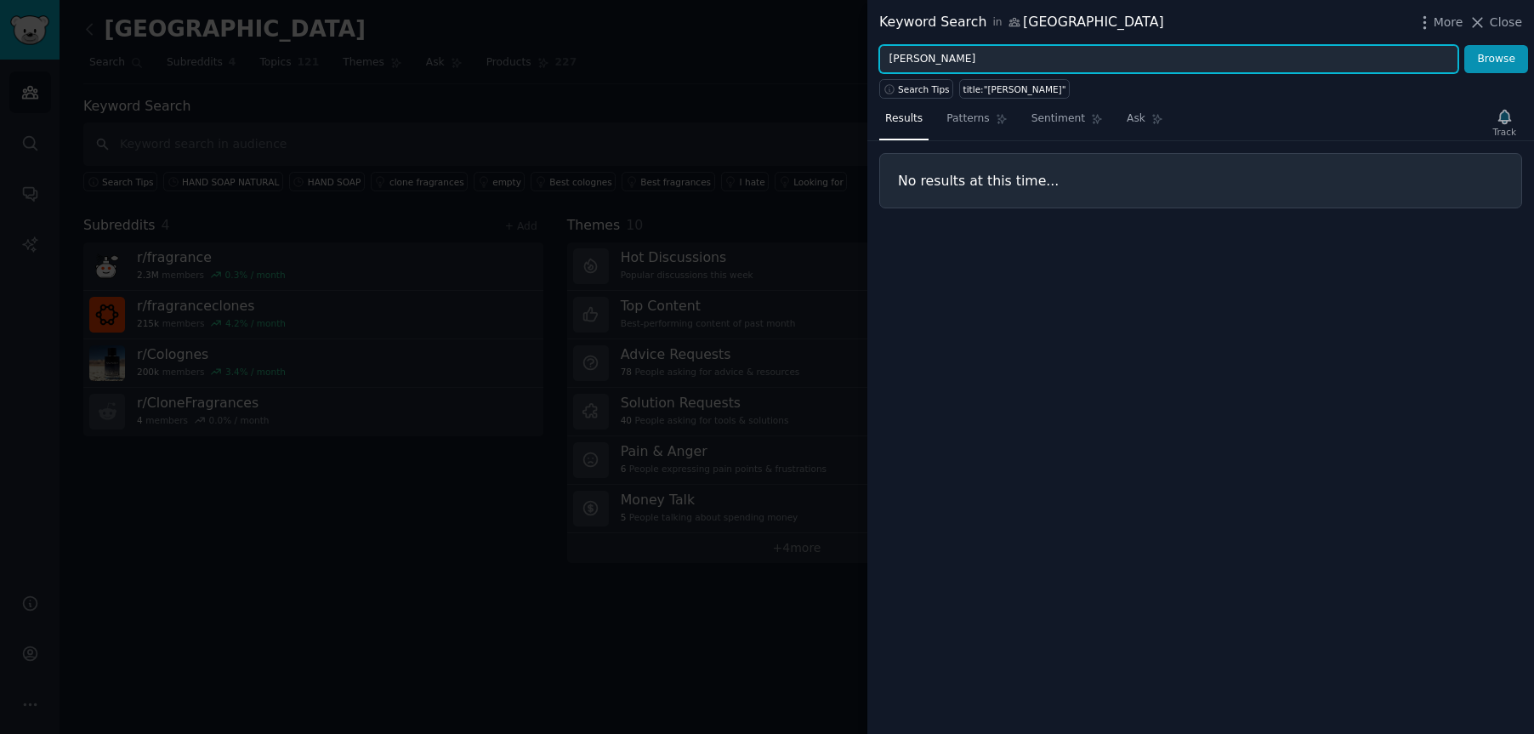
type input "[PERSON_NAME]"
click at [1302, 45] on button "Browse" at bounding box center [1496, 59] width 64 height 29
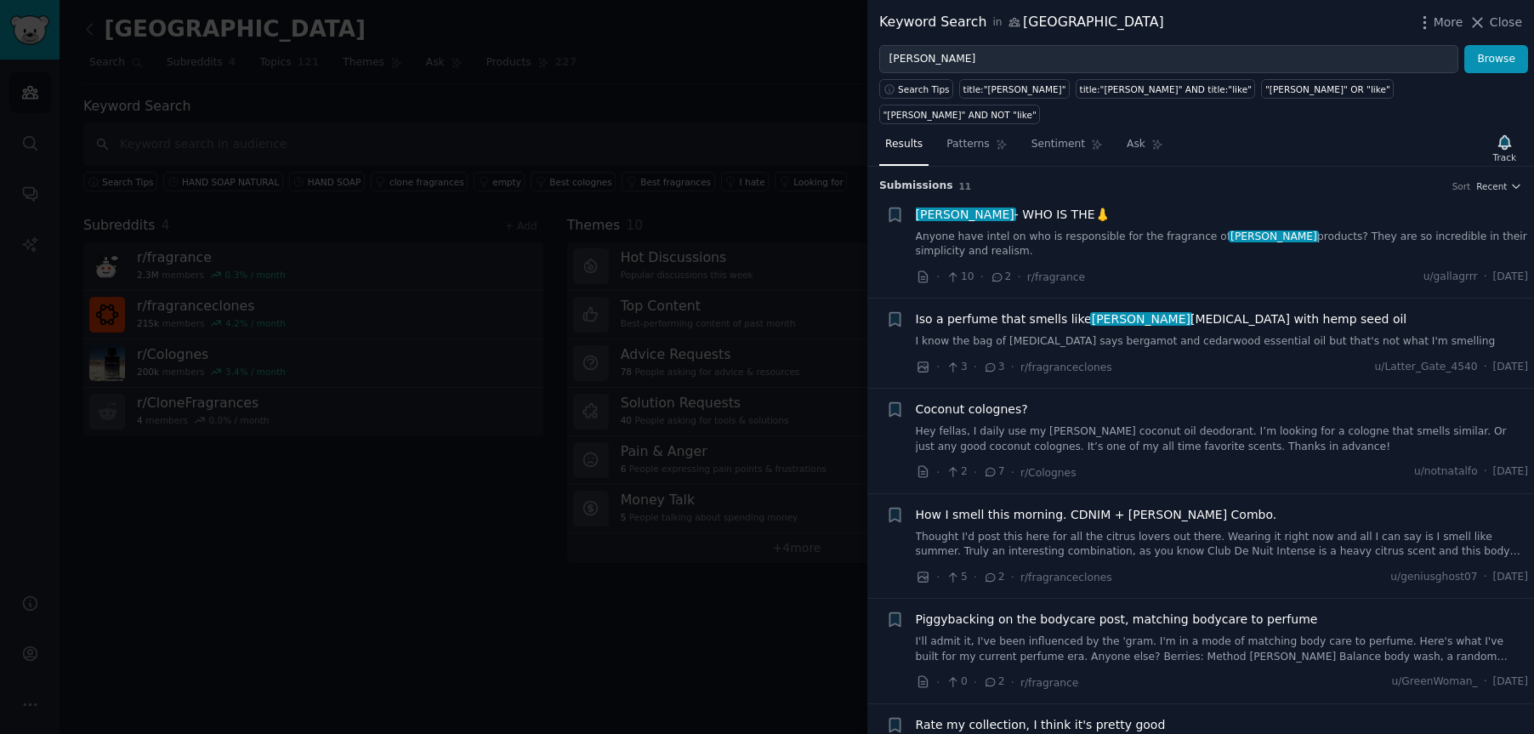
click at [745, 115] on div at bounding box center [767, 367] width 1534 height 734
